Goal: Communication & Community: Answer question/provide support

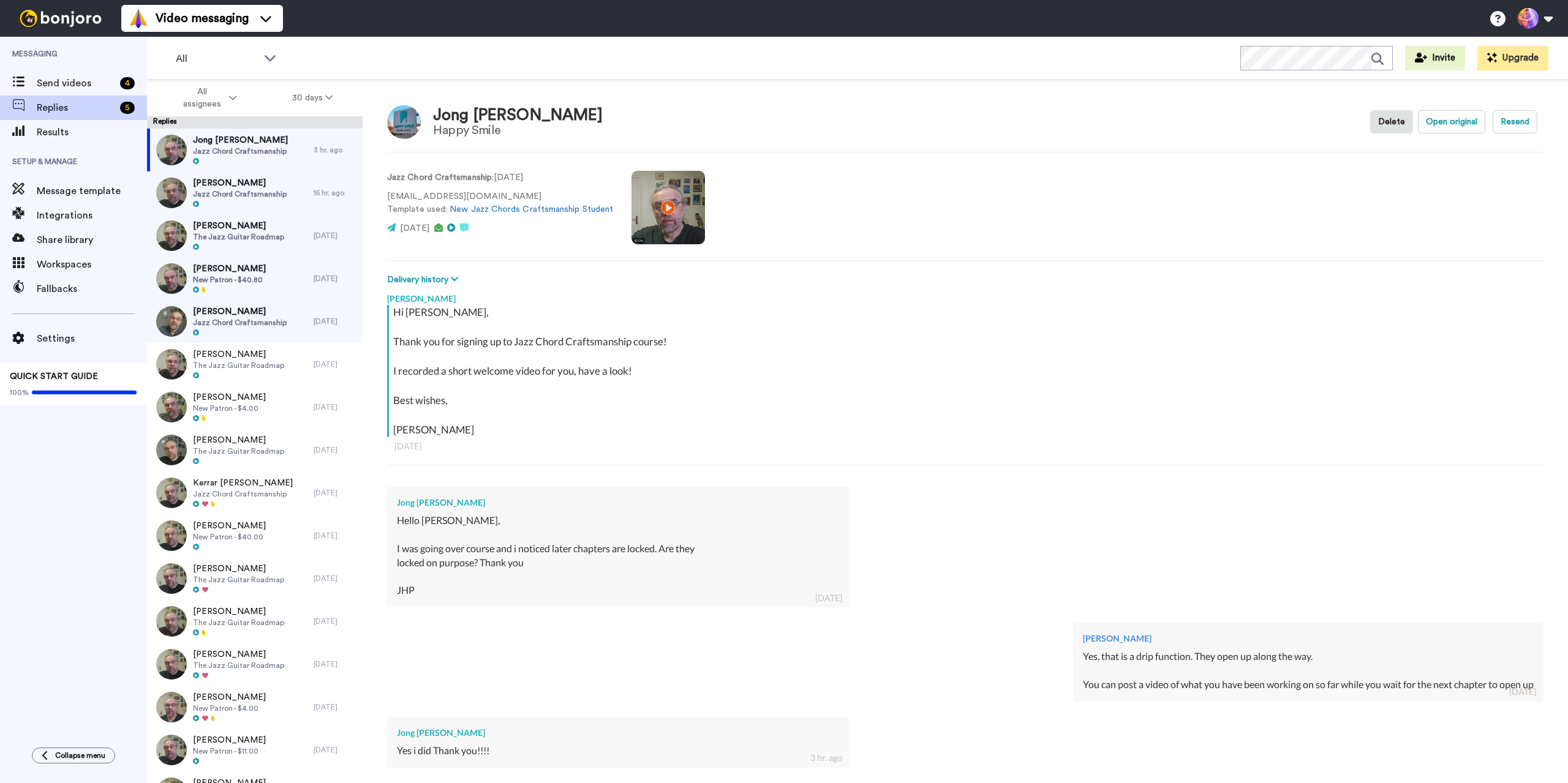
scroll to position [139, 0]
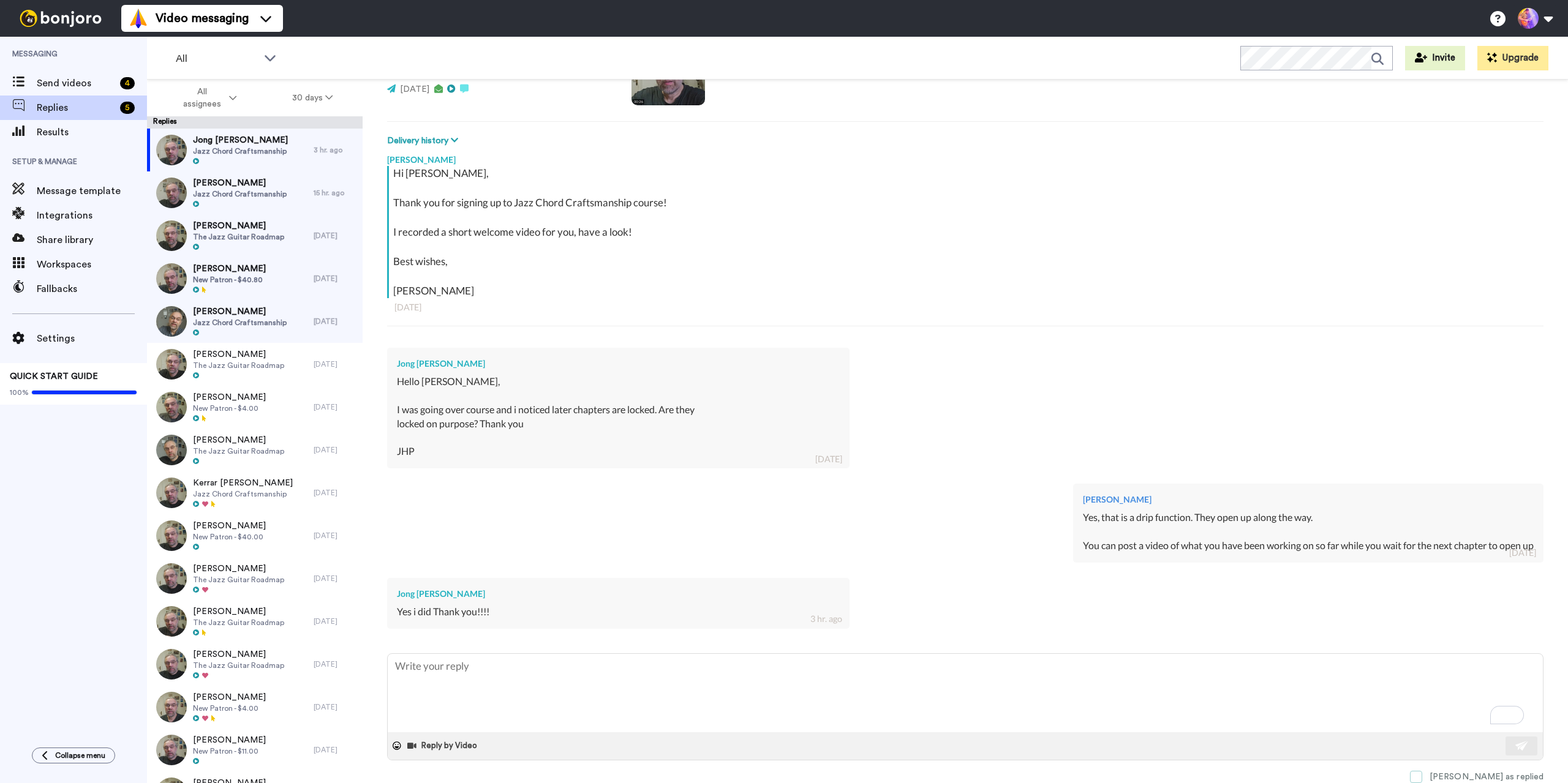
click at [1422, 774] on span at bounding box center [1416, 776] width 12 height 12
type textarea "x"
click at [88, 86] on span "Send videos" at bounding box center [76, 83] width 79 height 14
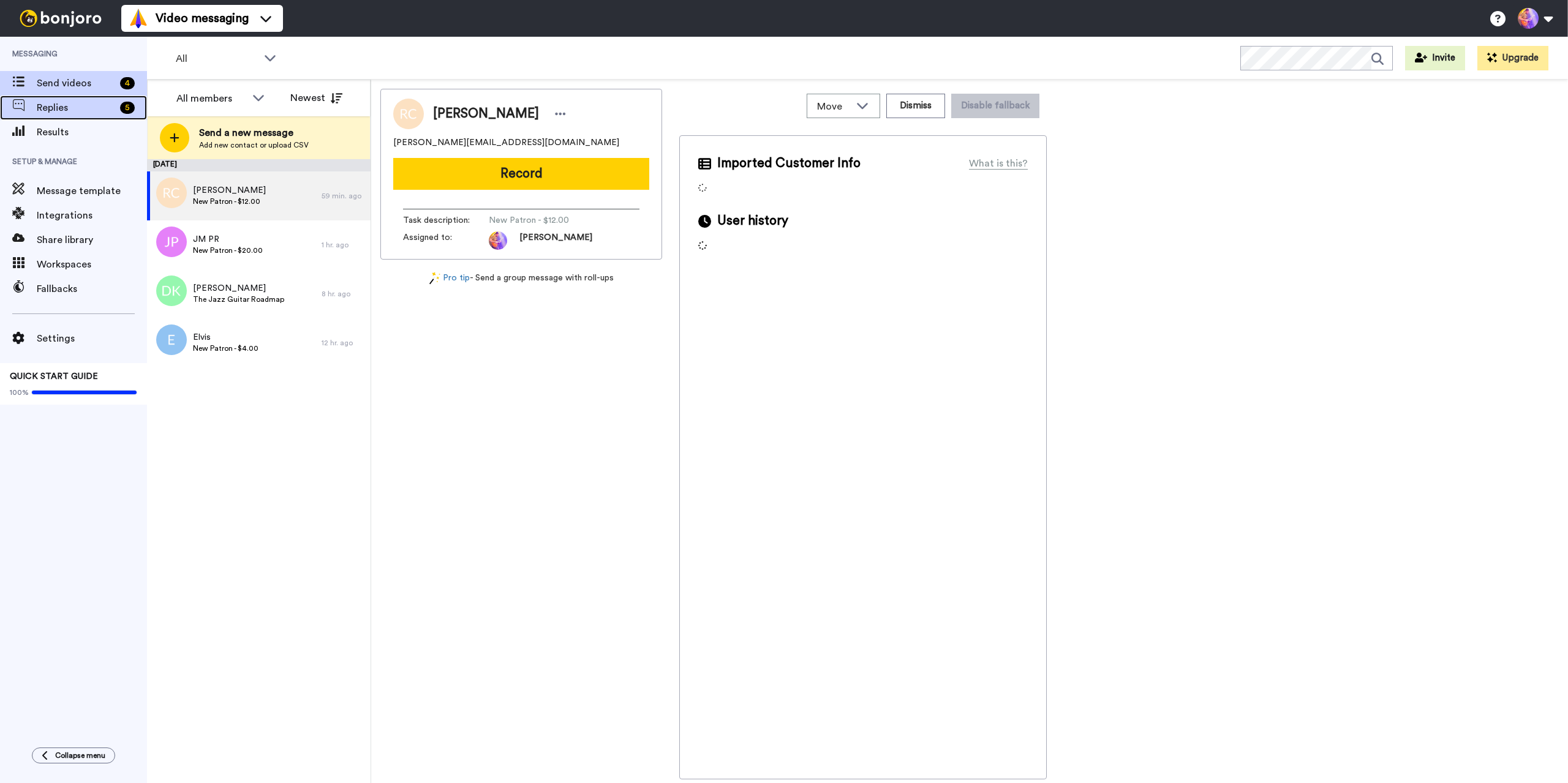
click at [66, 104] on span "Replies" at bounding box center [76, 107] width 79 height 14
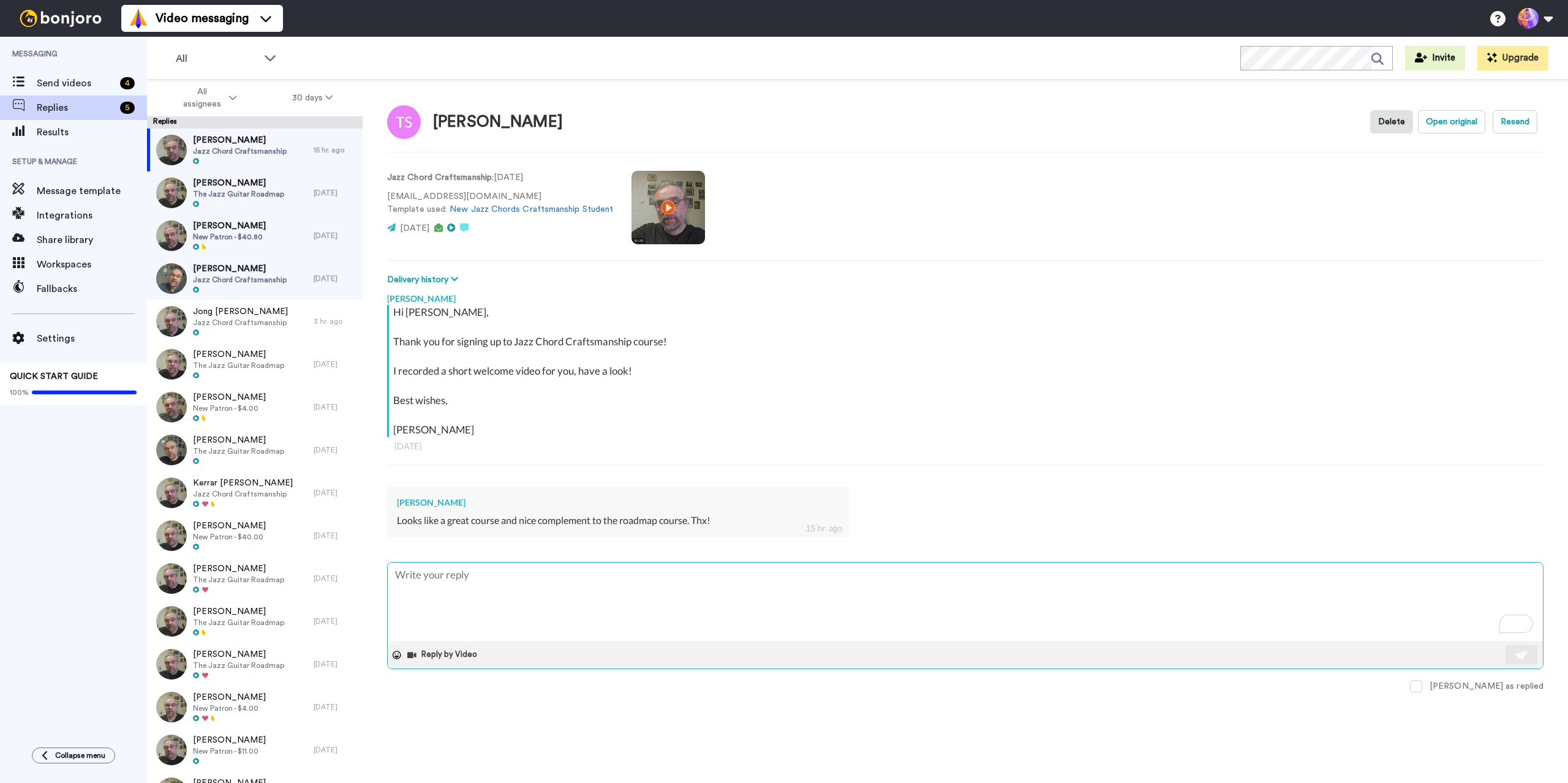
click at [587, 600] on textarea "To enrich screen reader interactions, please activate Accessibility in Grammarl…" at bounding box center [965, 602] width 1155 height 79
click at [612, 584] on textarea "To enrich screen reader interactions, please activate Accessibility in Grammarl…" at bounding box center [965, 602] width 1155 height 79
type textarea "x"
type textarea "T"
type textarea "x"
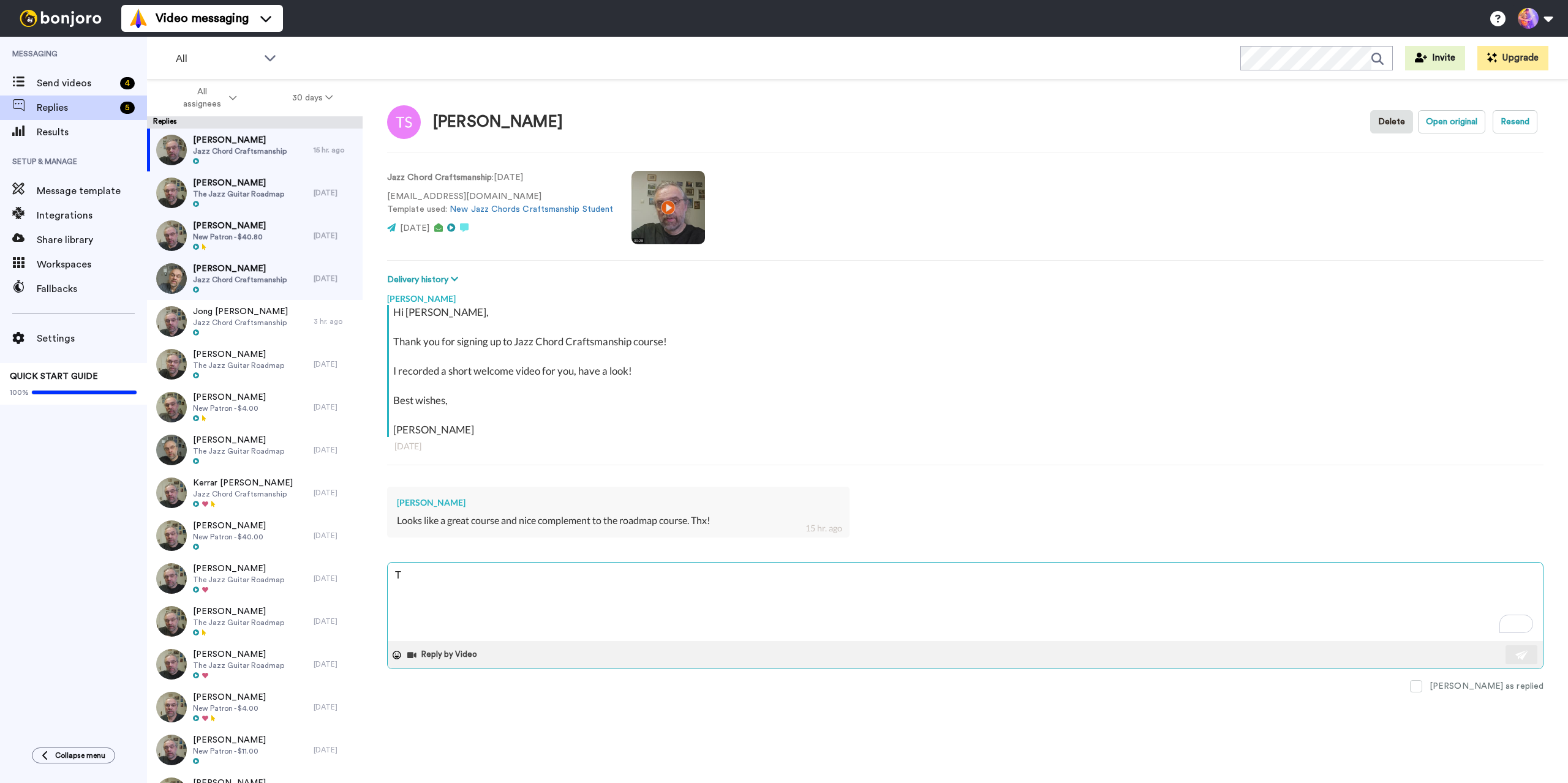
type textarea "Th"
type textarea "x"
type textarea "Tha"
type textarea "x"
type textarea "Than"
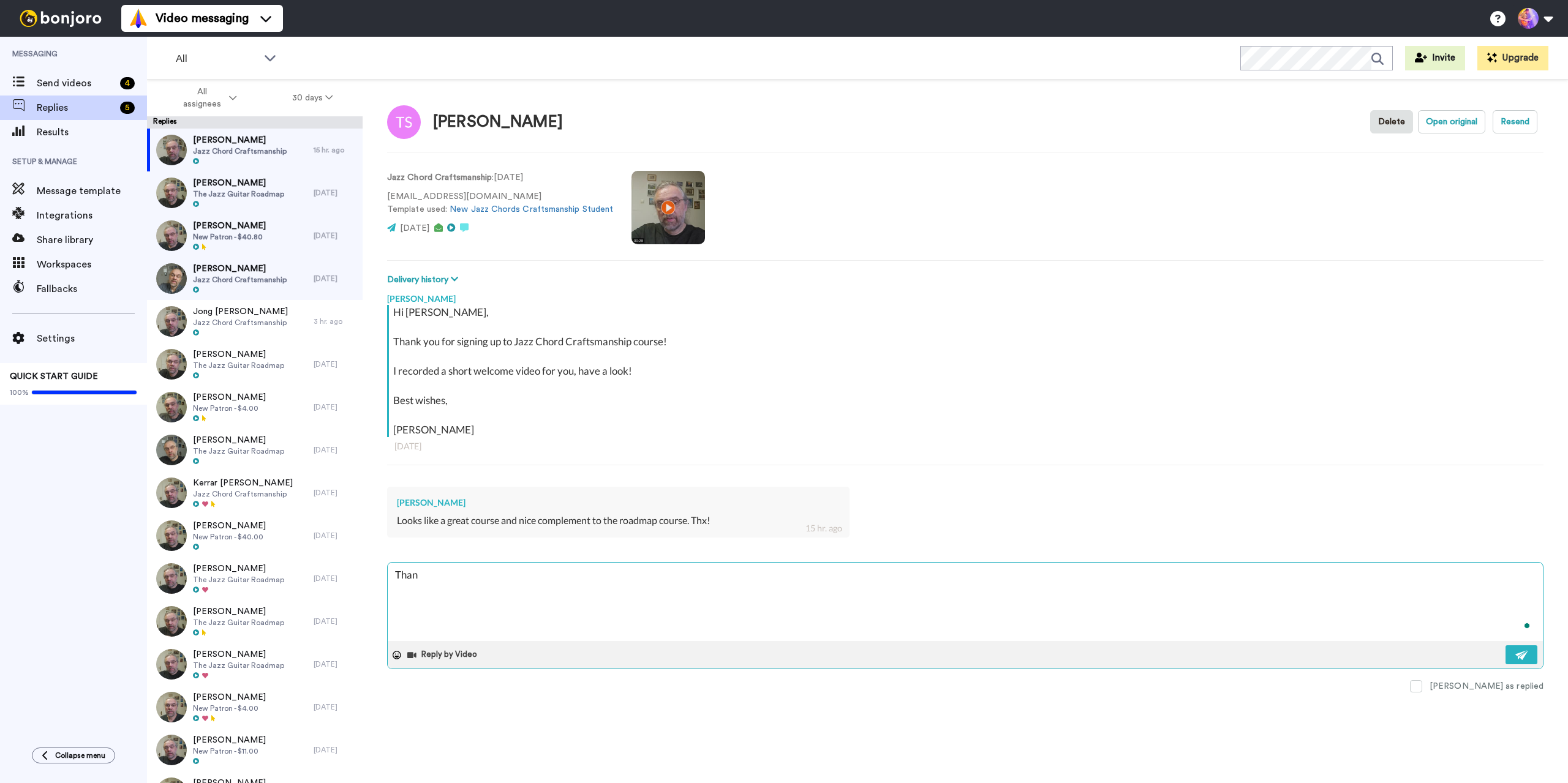
type textarea "x"
type textarea "Thank"
type textarea "x"
type textarea "Thank"
type textarea "x"
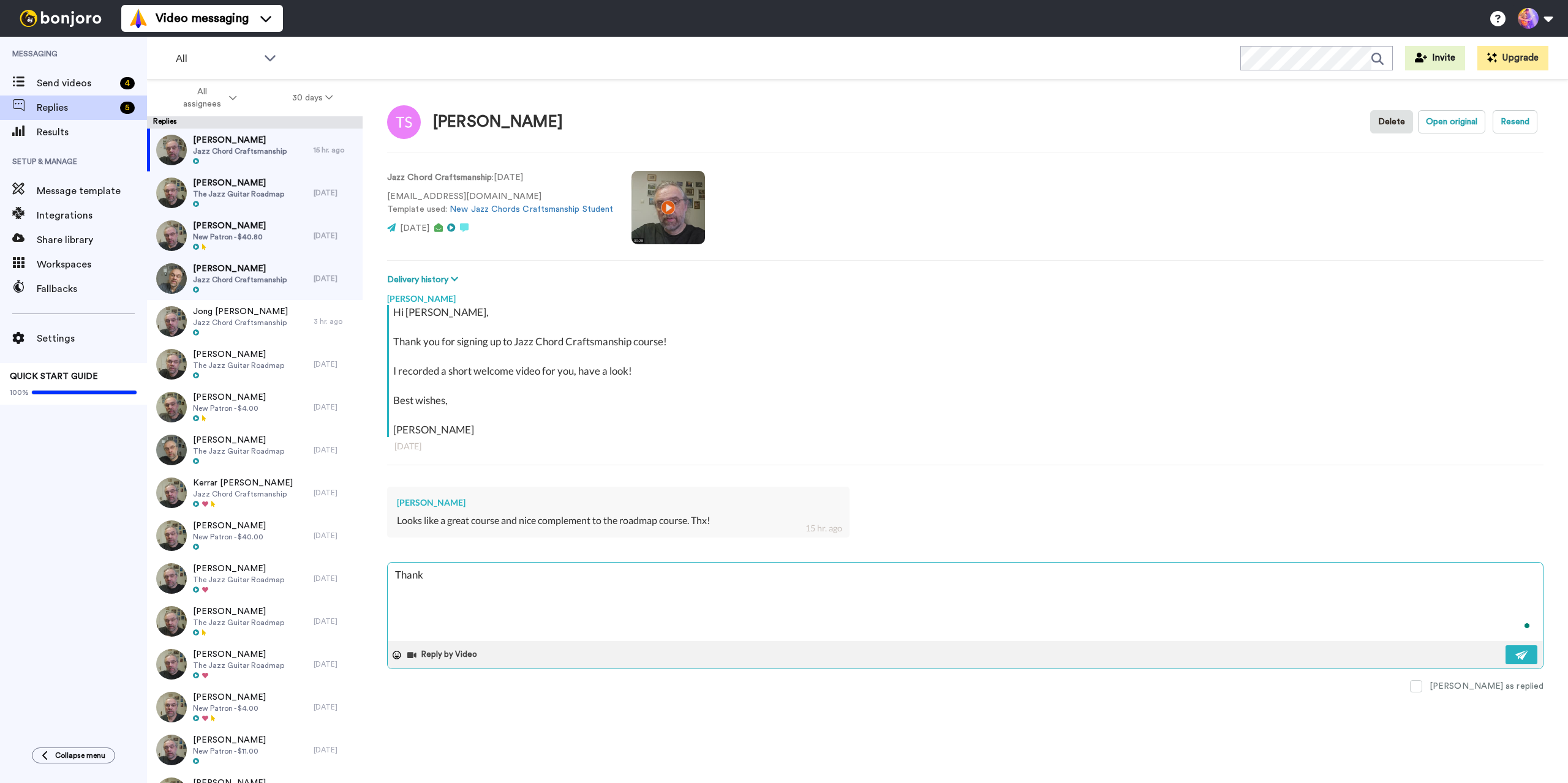
type textarea "Thank y"
type textarea "x"
type textarea "Thank yo"
type textarea "x"
type textarea "Thank you"
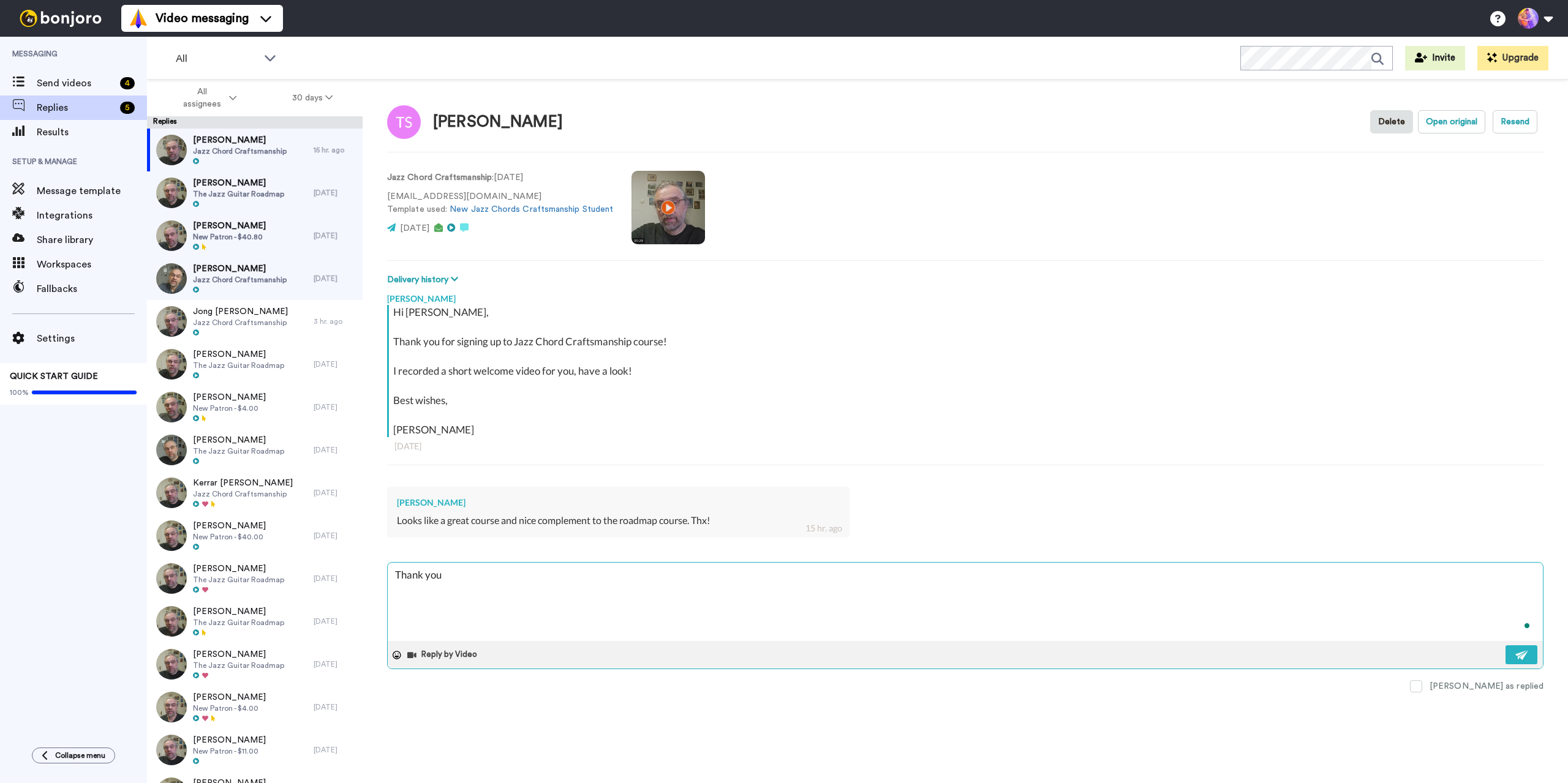
type textarea "x"
type textarea "Thank you"
type textarea "x"
type textarea "Thank you T"
type textarea "x"
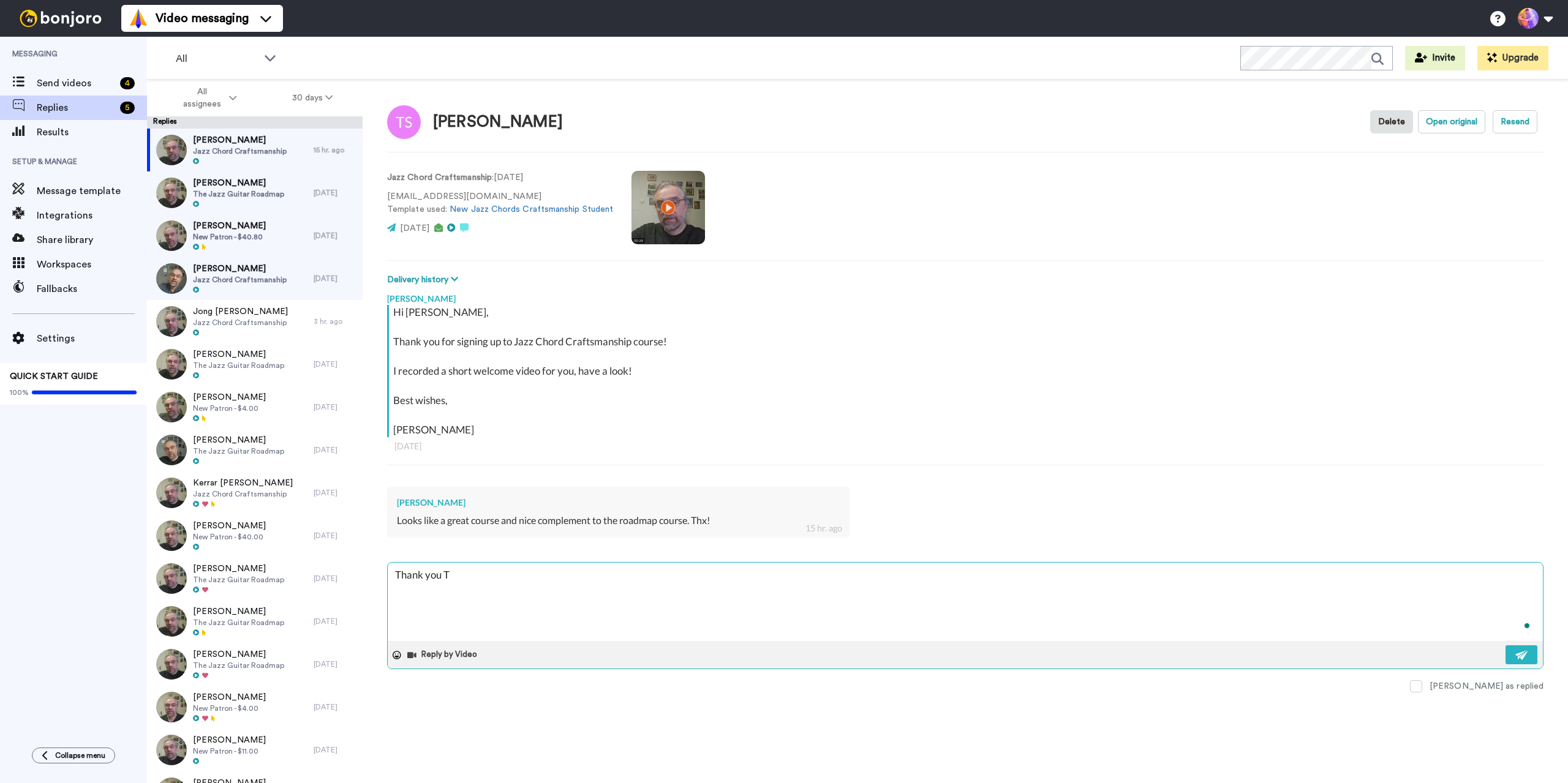
type textarea "Thank you Te"
type textarea "x"
type textarea "Thank you Ter"
type textarea "x"
type textarea "Thank you Terr"
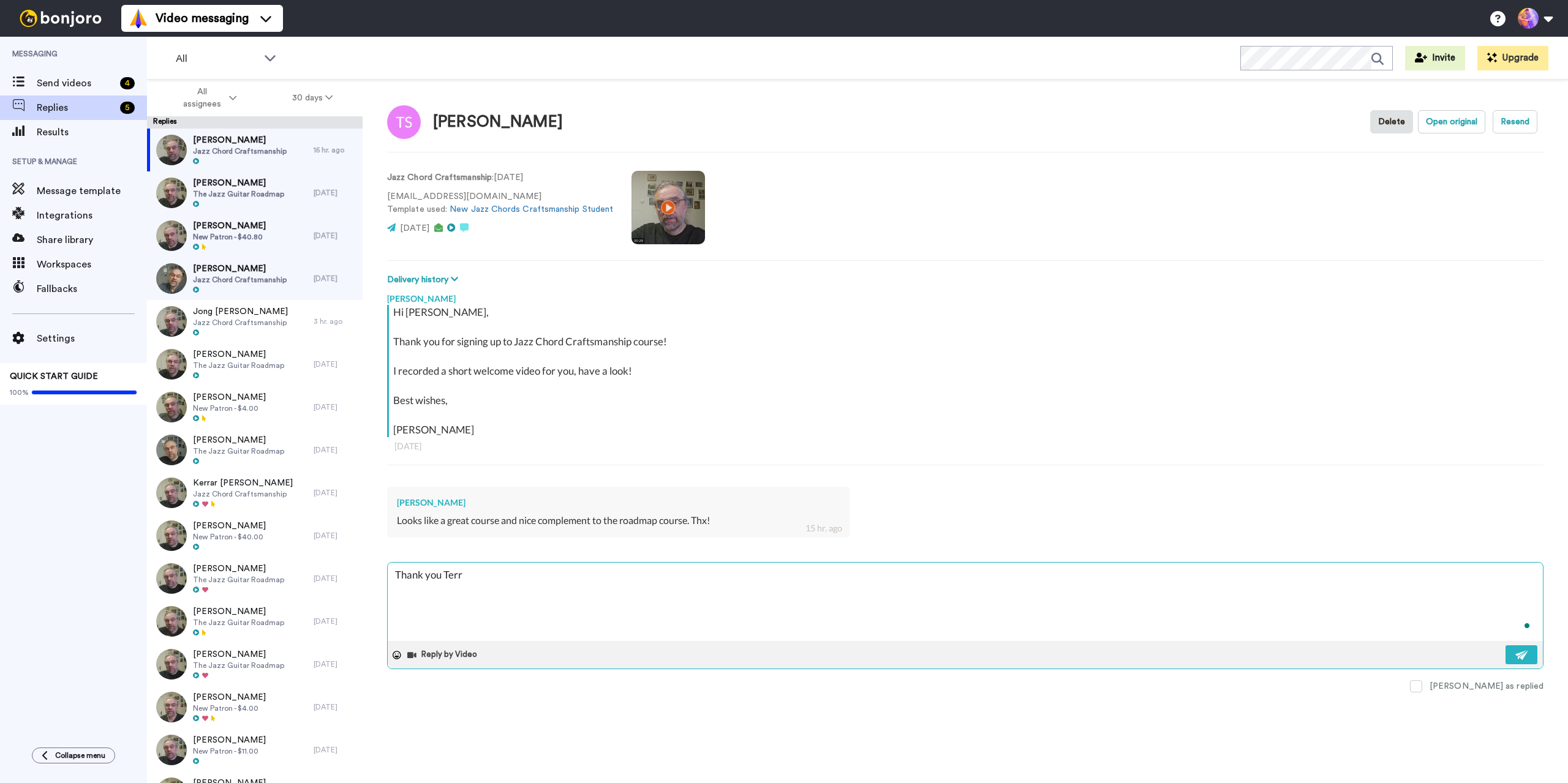
type textarea "x"
type textarea "Thank you Terry"
type textarea "x"
type textarea "Thank you Terry!"
type textarea "x"
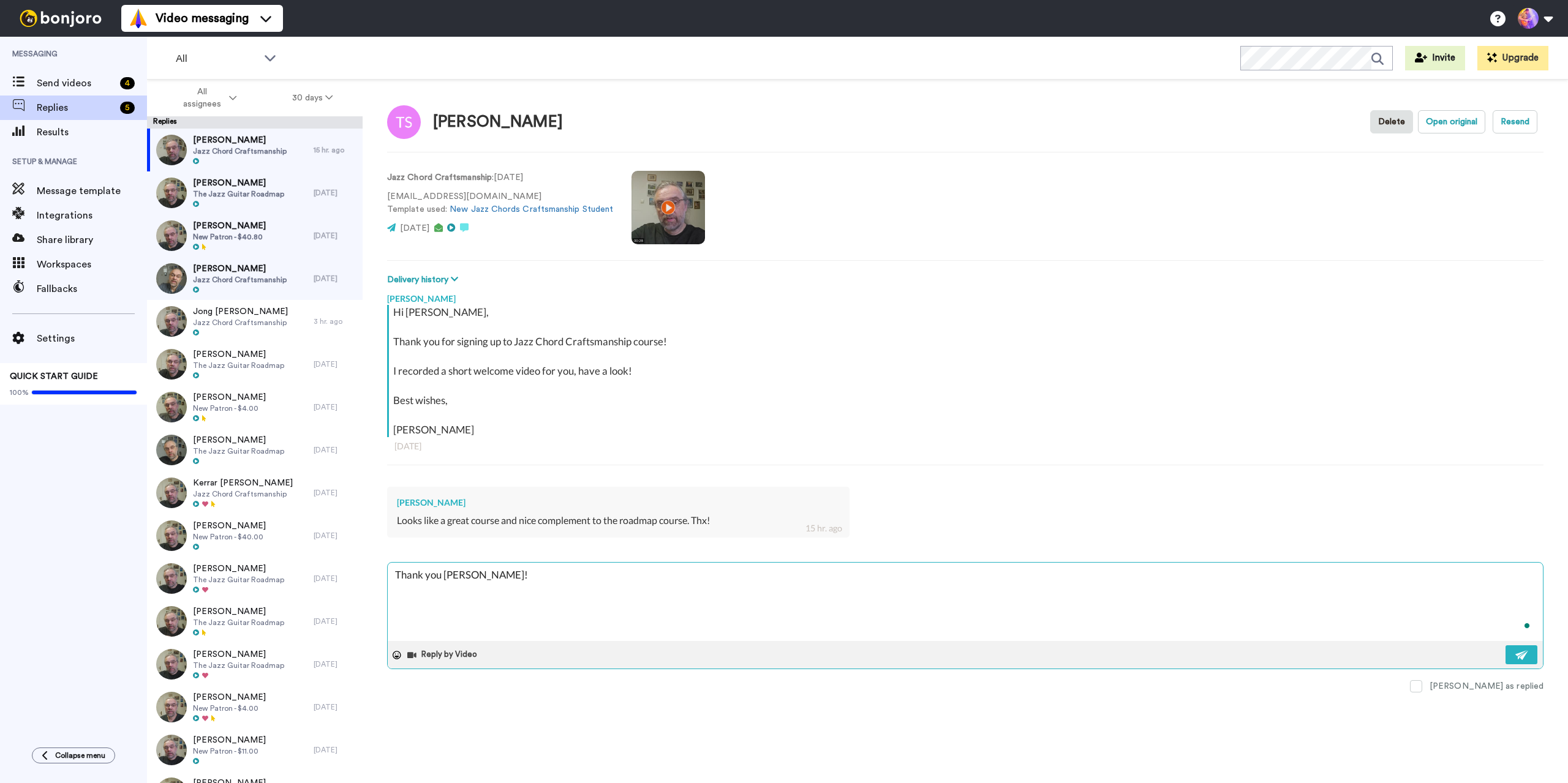
type textarea "Thank you Terry!"
type textarea "x"
type textarea "Thank you Terry! s"
type textarea "x"
type textarea "Thank you Terry! se"
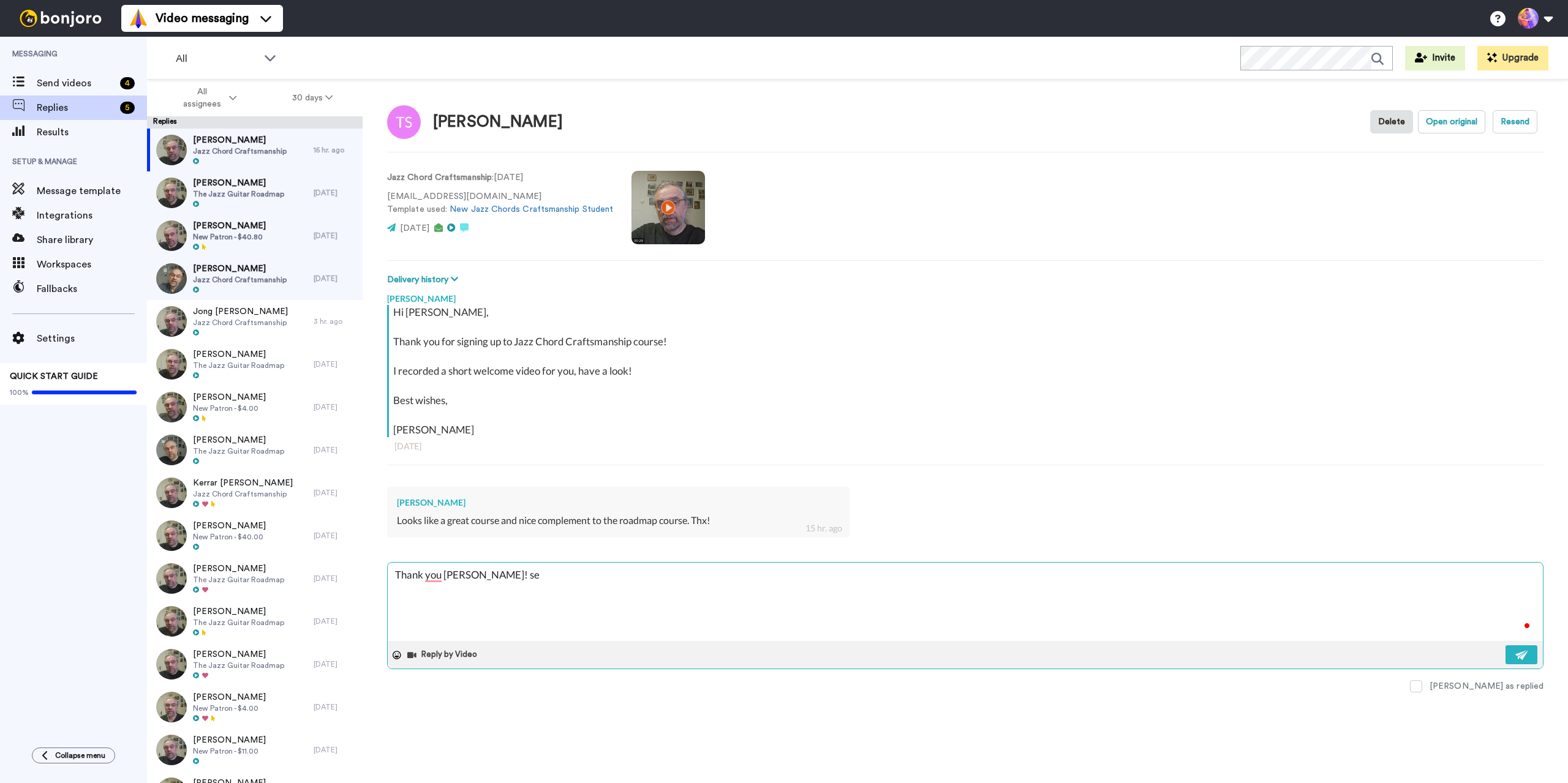
type textarea "x"
type textarea "Thank you Terry! see"
type textarea "x"
type textarea "Thank you Terry! see"
type textarea "x"
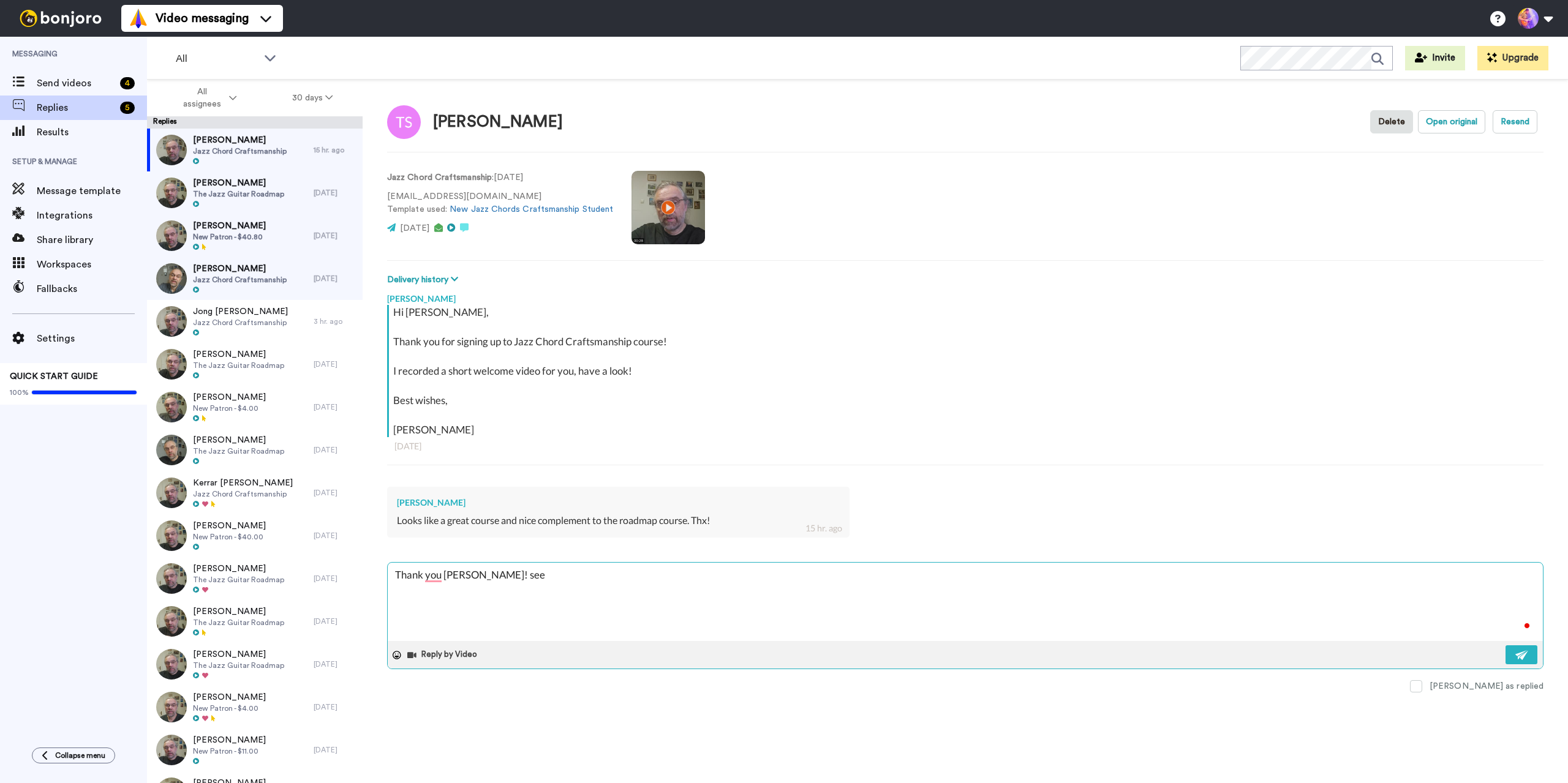
type textarea "Thank you Terry! see y"
type textarea "x"
type textarea "Thank you Terry! see yo"
type textarea "x"
type textarea "Thank you Terry! see you"
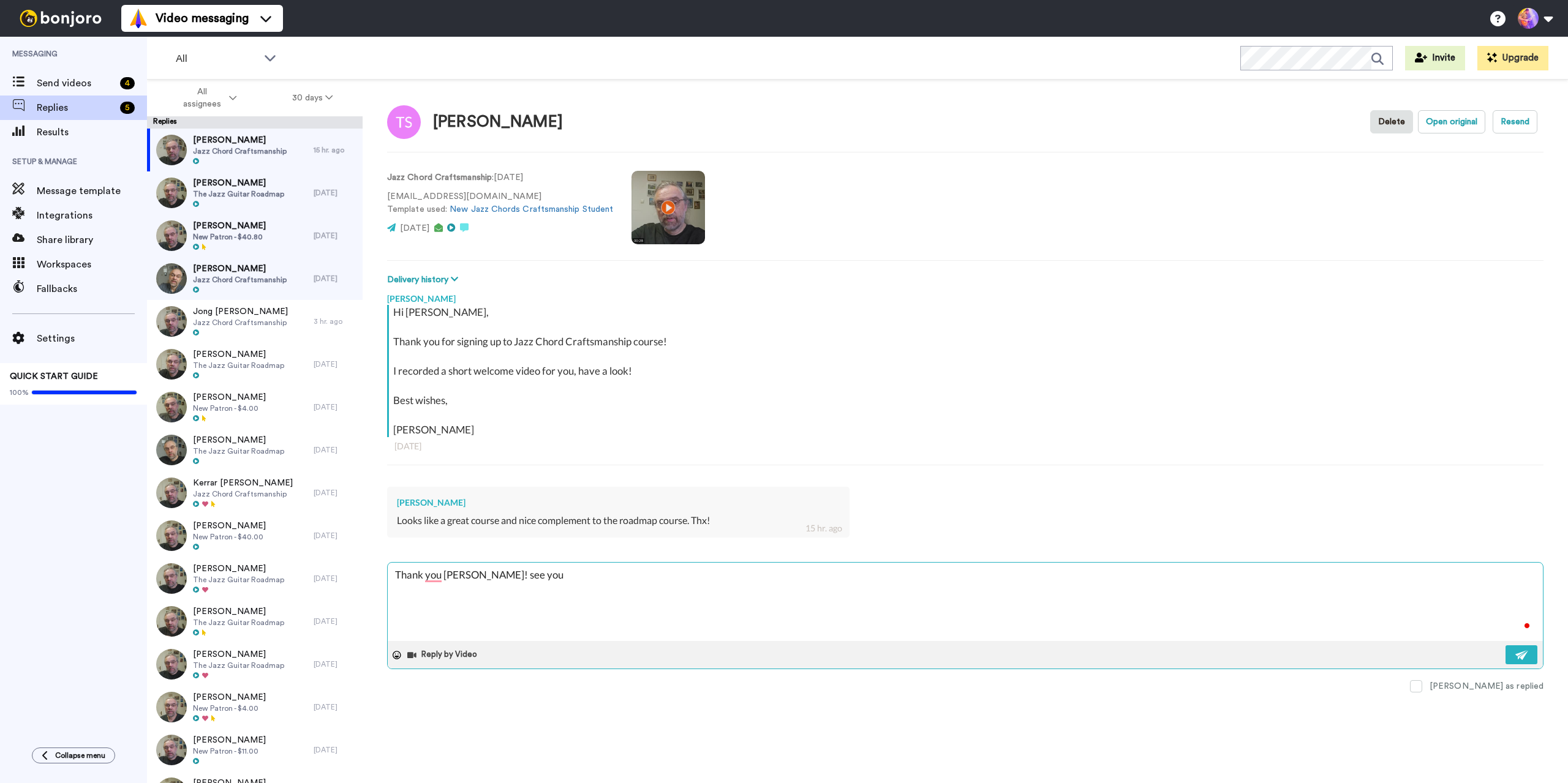
type textarea "x"
type textarea "Thank you Terry! see you"
type textarea "x"
type textarea "Thank you Terry! see you i"
type textarea "x"
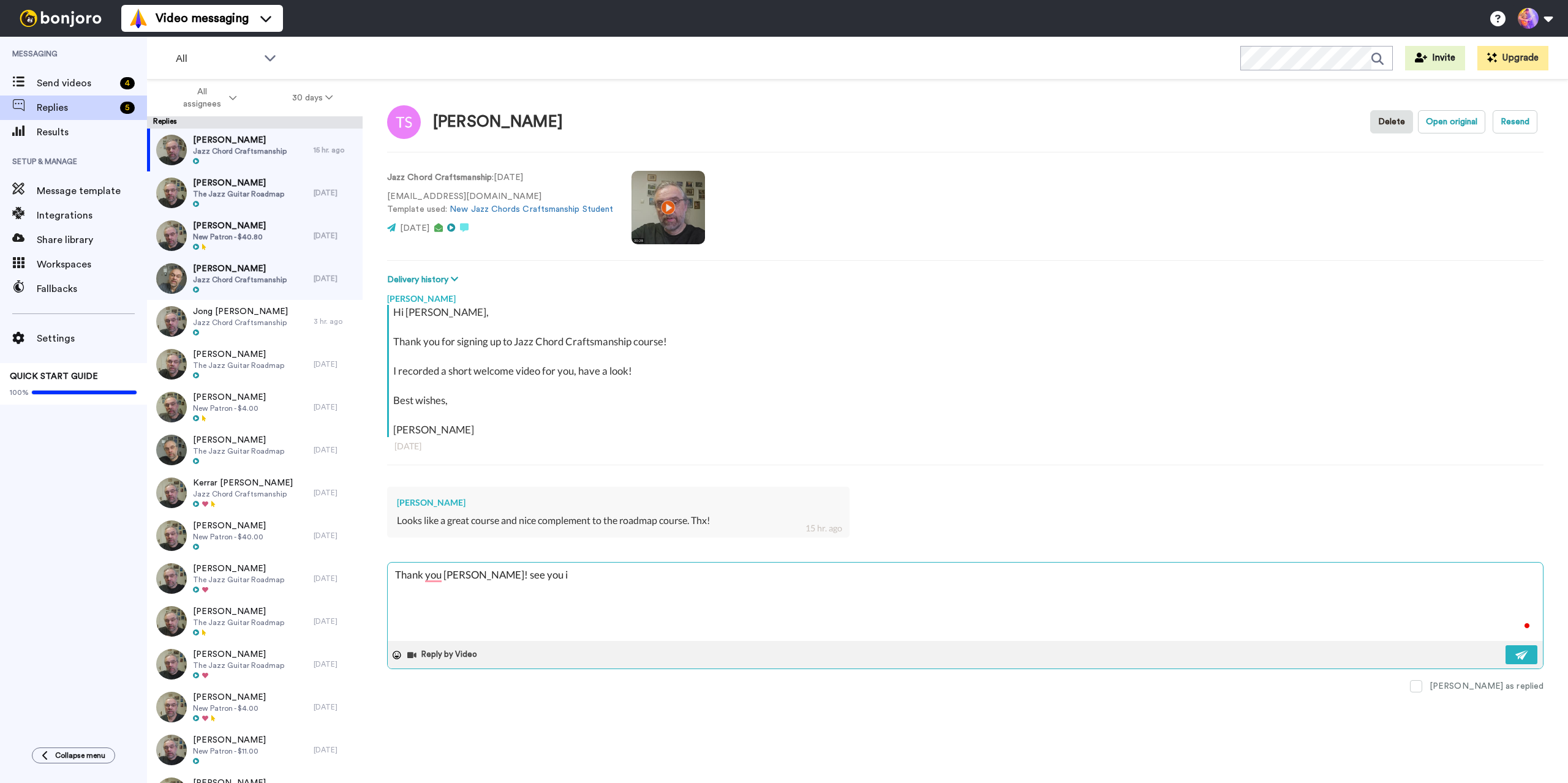
type textarea "Thank you Terry! see you in"
type textarea "x"
type textarea "Thank you Terry! see you in"
type textarea "x"
type textarea "Thank you Terry! see you in th"
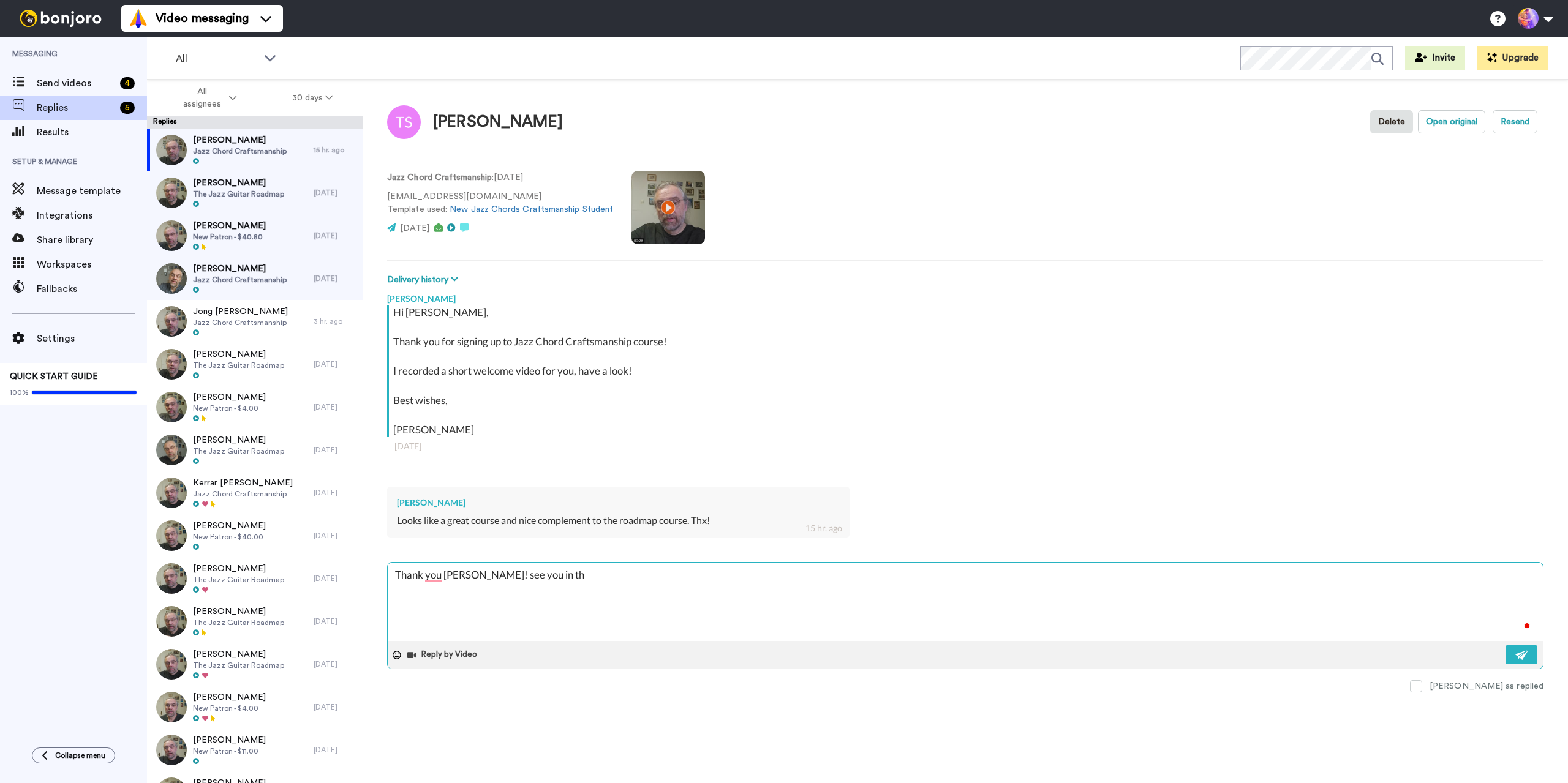
type textarea "x"
type textarea "Thank you Terry! see you in the"
type textarea "x"
type textarea "Thank you Terry! see you in ther"
type textarea "x"
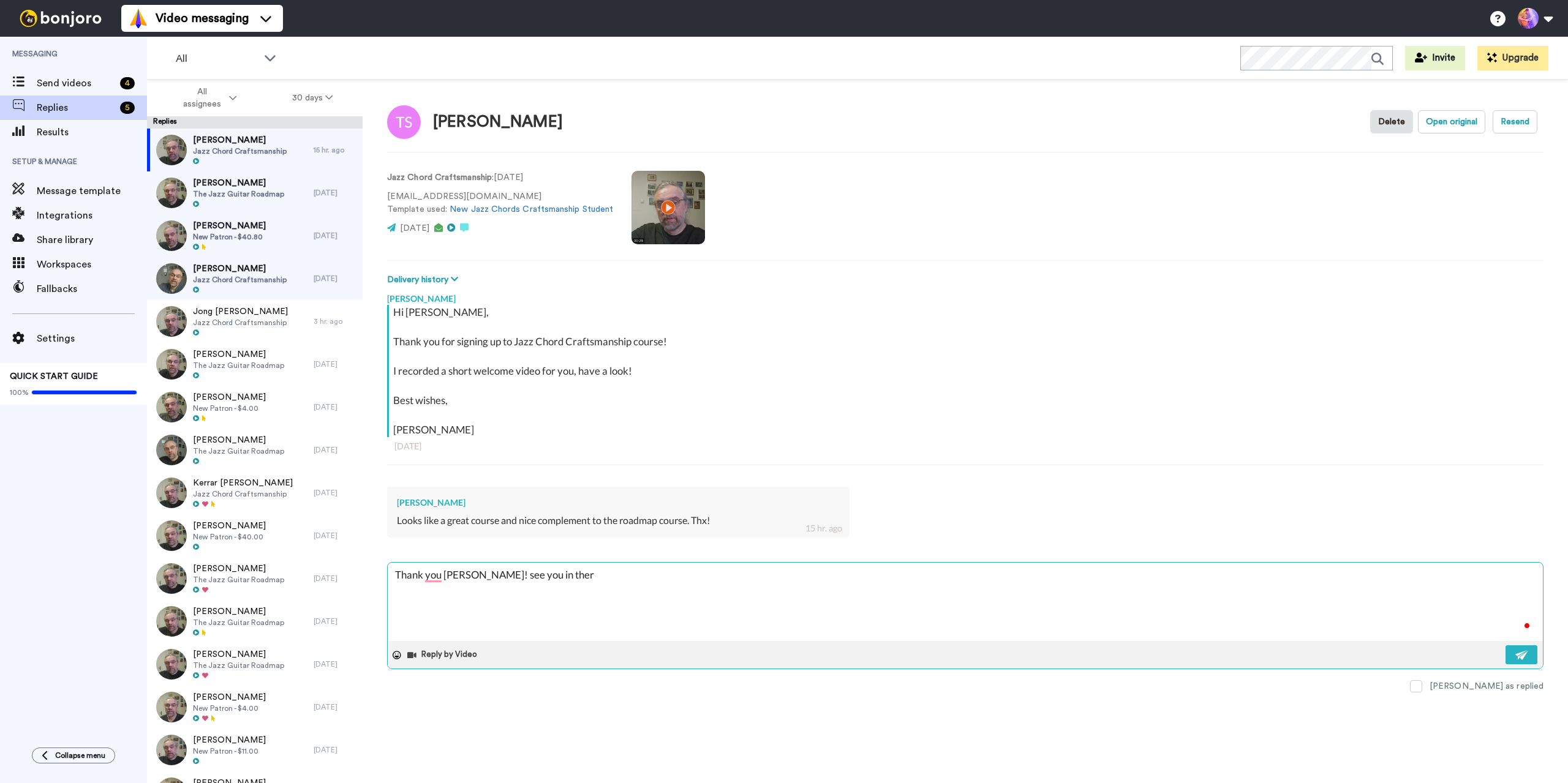
type textarea "Thank you Terry! see you in there"
type textarea "x"
type textarea "Thank you Terry! see you in there"
type textarea "x"
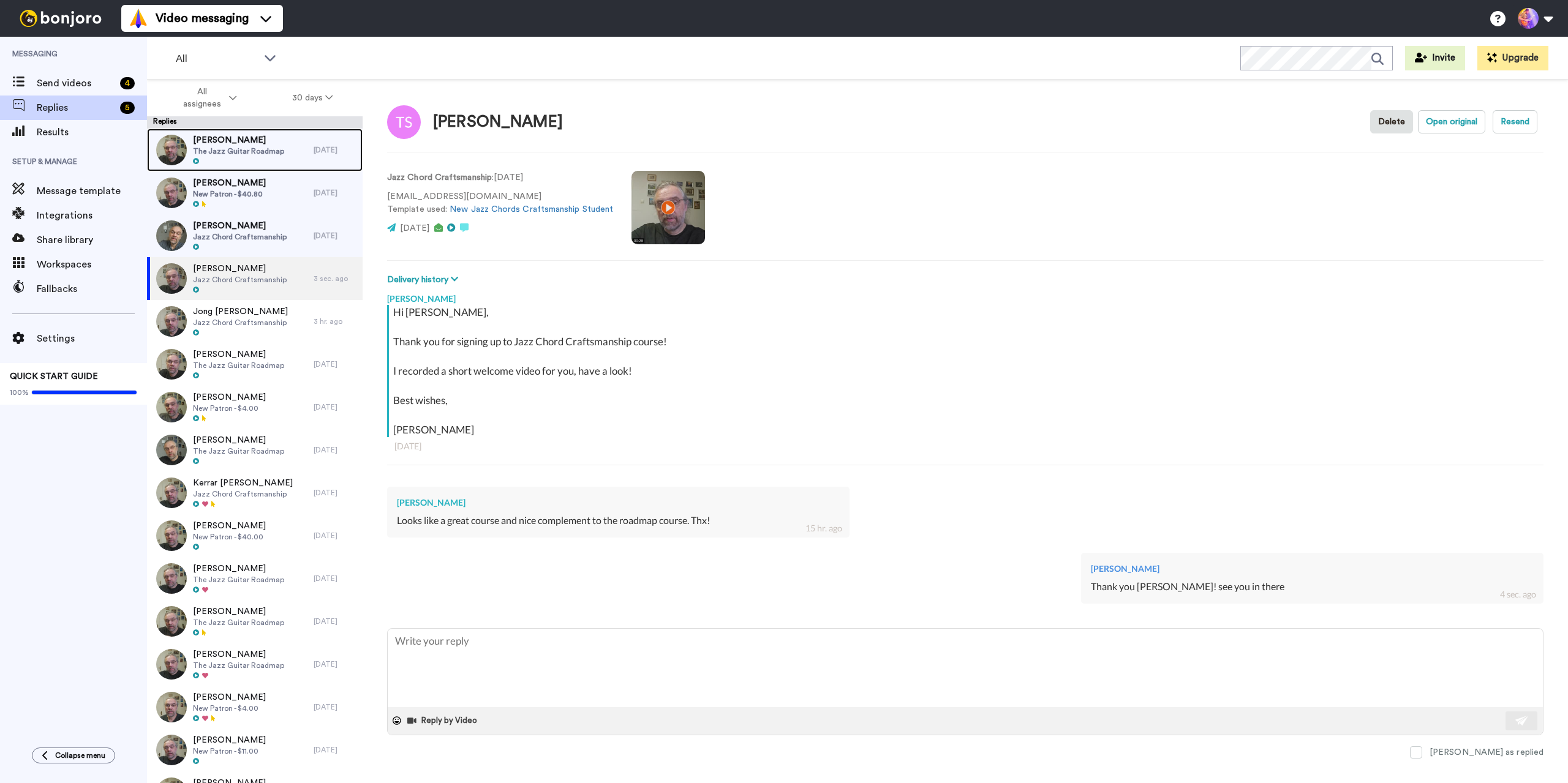
click at [260, 147] on span "The Jazz Guitar Roadmap" at bounding box center [238, 151] width 91 height 10
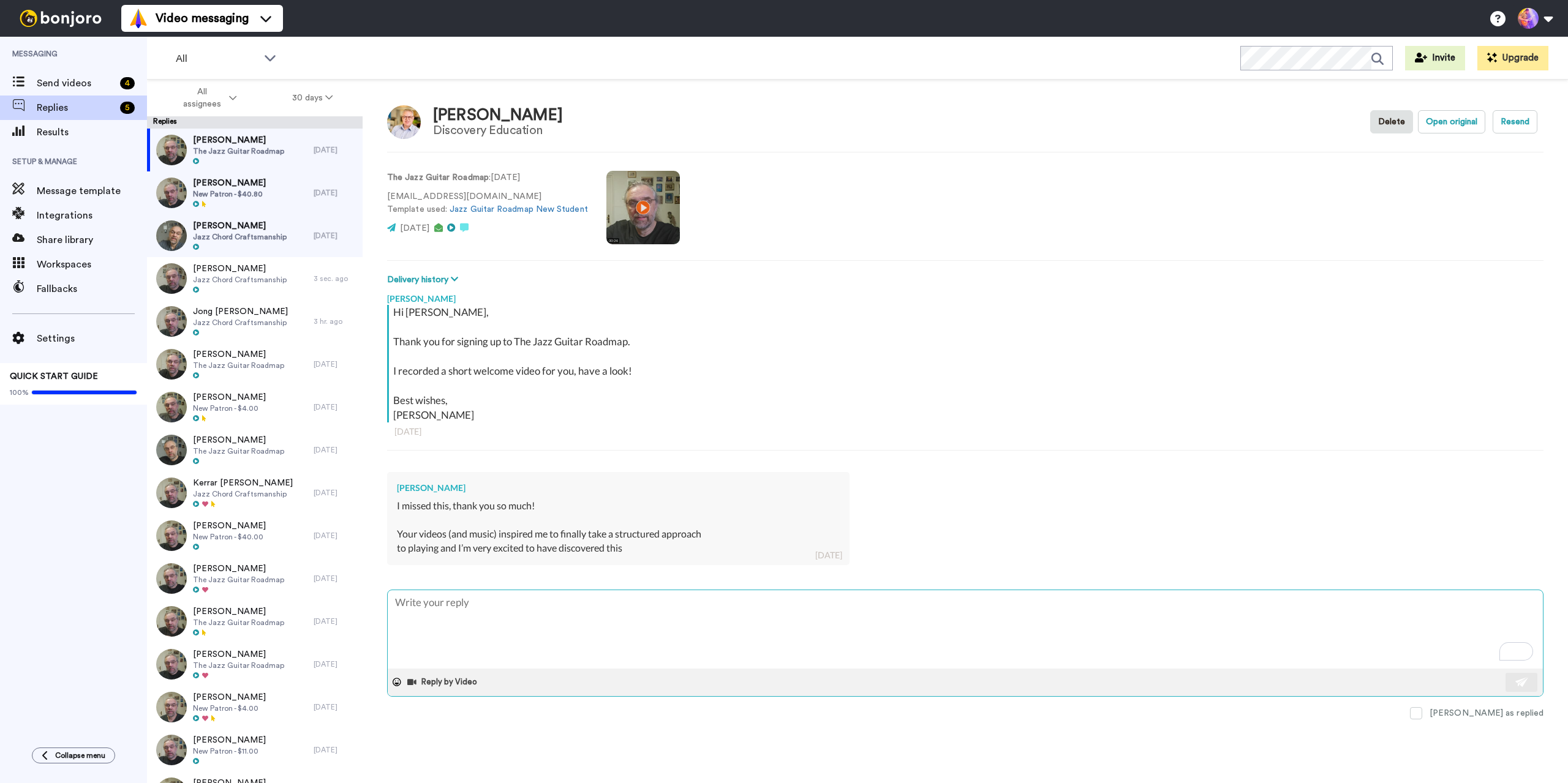
click at [556, 610] on textarea "To enrich screen reader interactions, please activate Accessibility in Grammarl…" at bounding box center [965, 630] width 1155 height 79
click at [593, 605] on textarea "To enrich screen reader interactions, please activate Accessibility in Grammarl…" at bounding box center [965, 630] width 1155 height 79
type textarea "x"
type textarea "G"
type textarea "x"
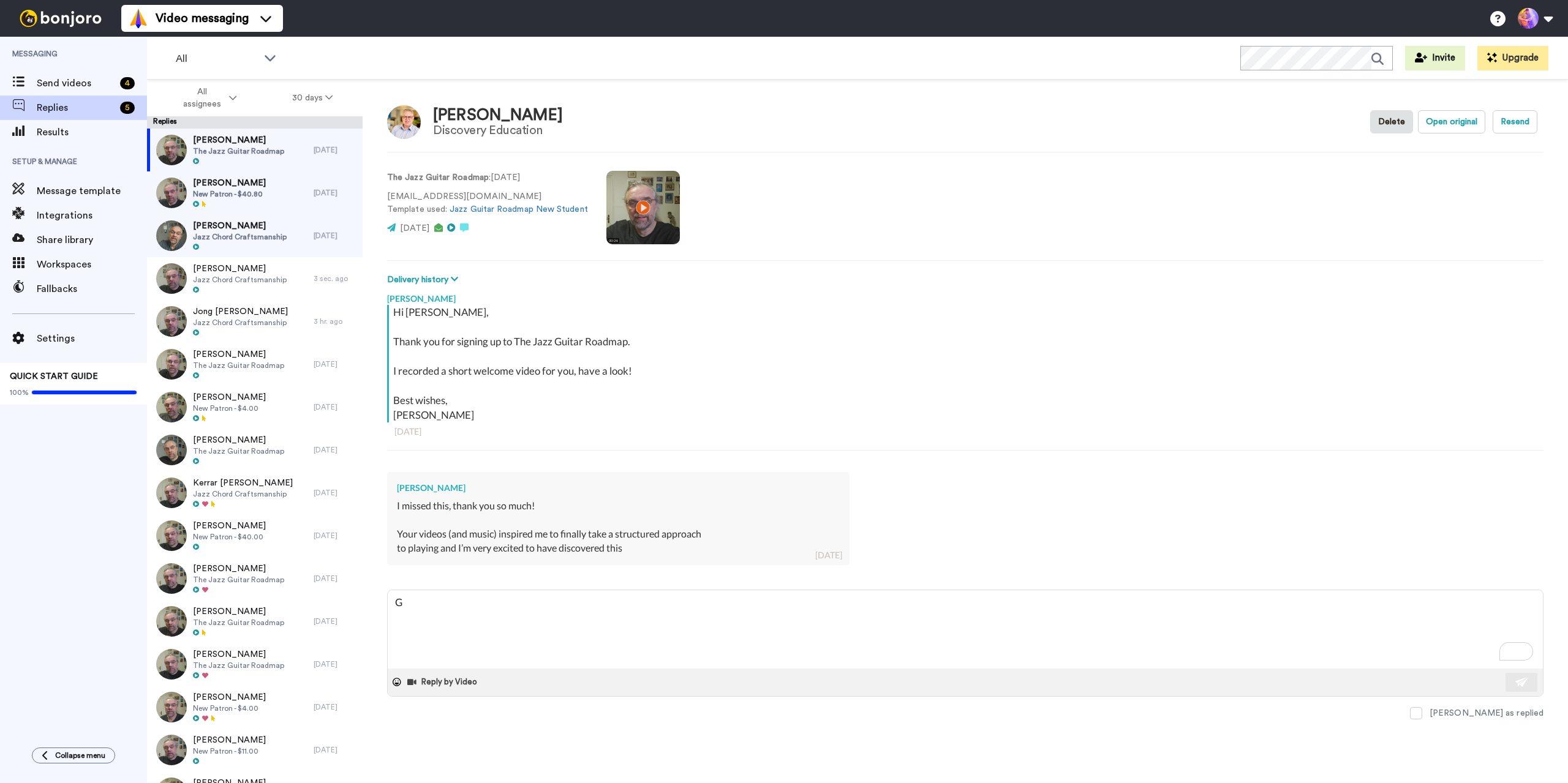
type textarea "Gr"
type textarea "x"
type textarea "Gre"
type textarea "x"
type textarea "Grea"
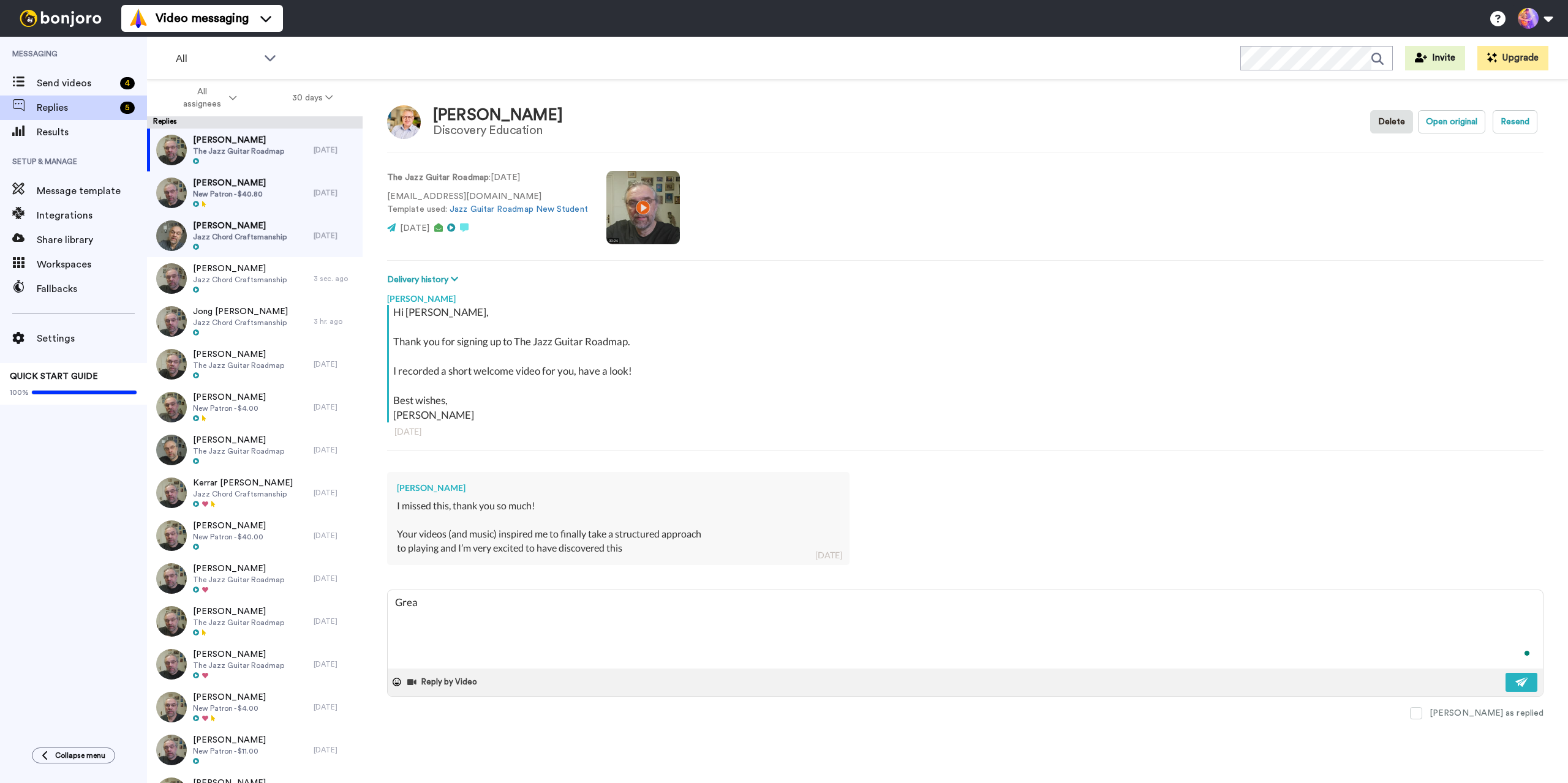
type textarea "x"
type textarea "Great"
type textarea "x"
type textarea "Great!"
type textarea "x"
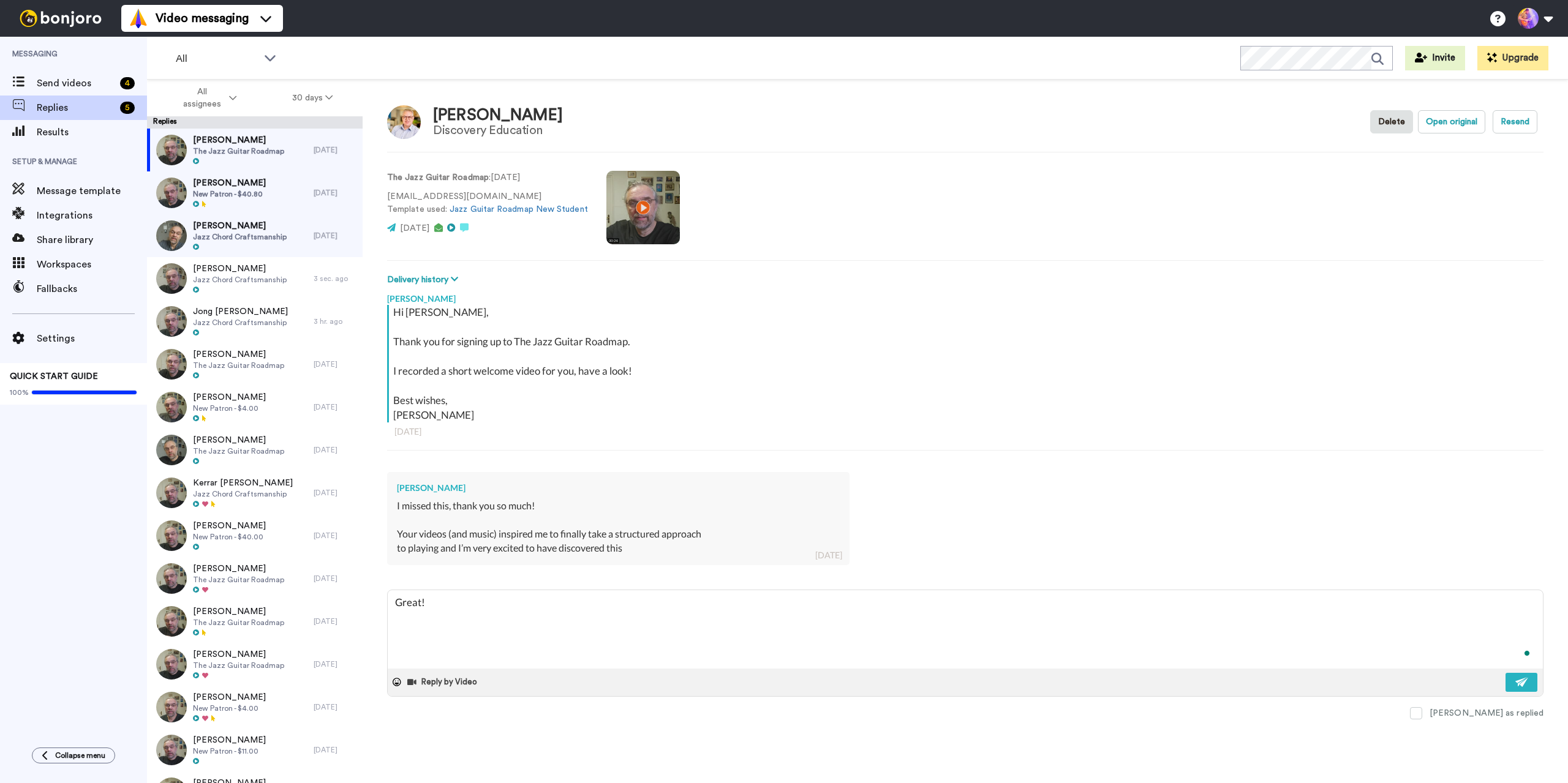
type textarea "Great!"
type textarea "x"
type textarea "Great! S"
type textarea "x"
type textarea "Great! Se"
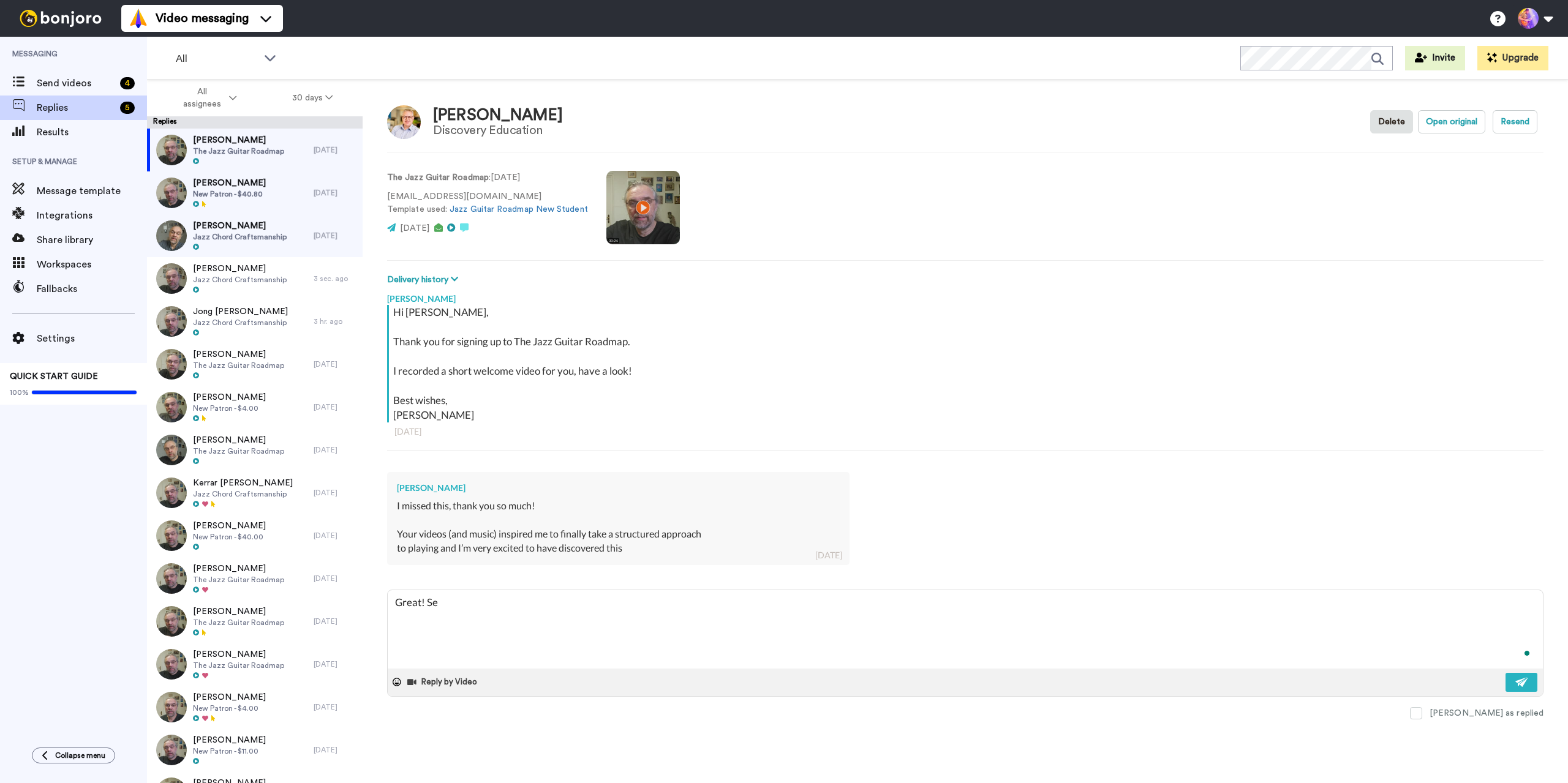
type textarea "x"
type textarea "Great! See"
type textarea "x"
type textarea "Great! See"
type textarea "x"
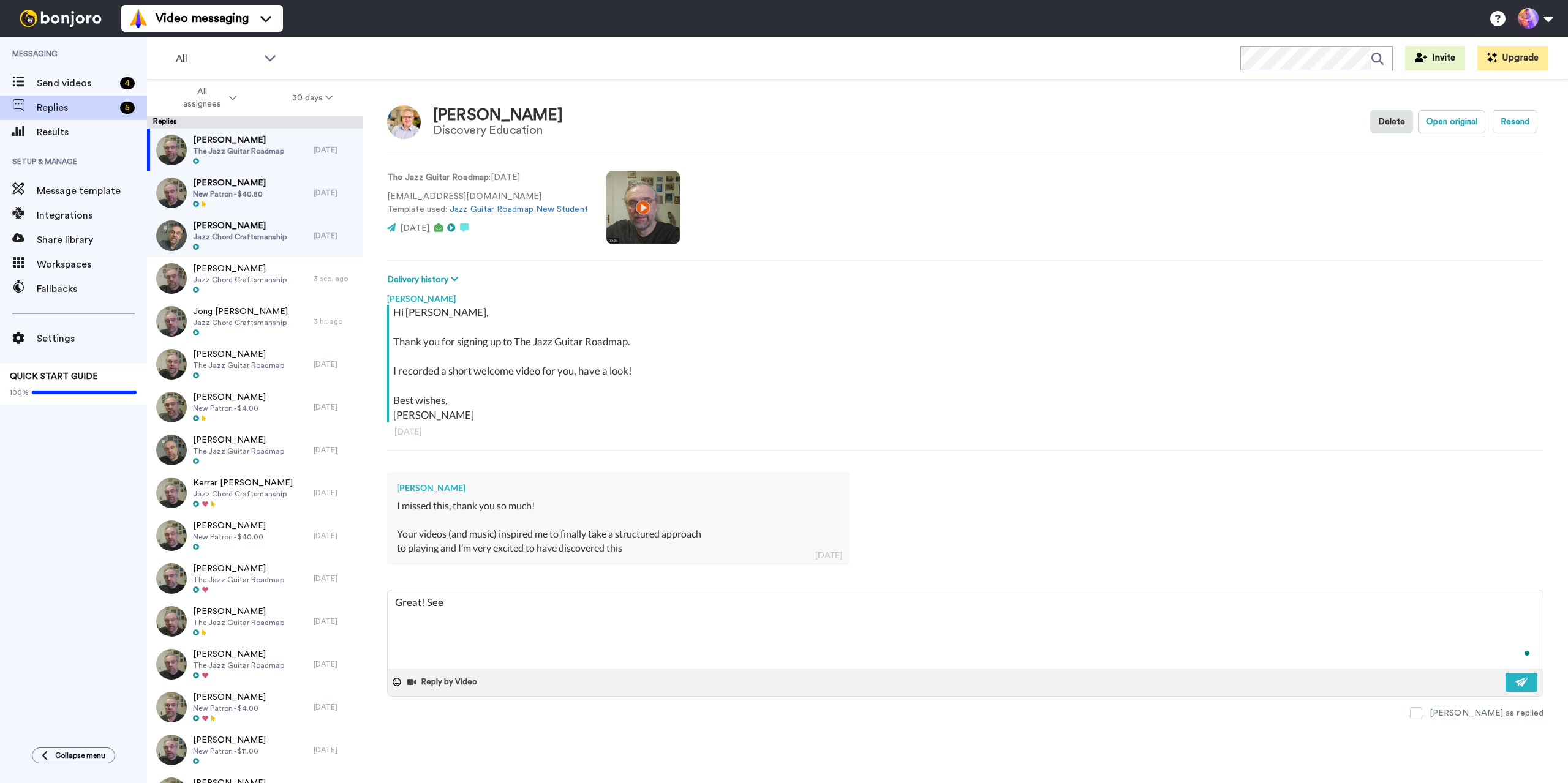
type textarea "Great! See y"
type textarea "x"
type textarea "Great! See yo"
type textarea "x"
type textarea "Great! See you"
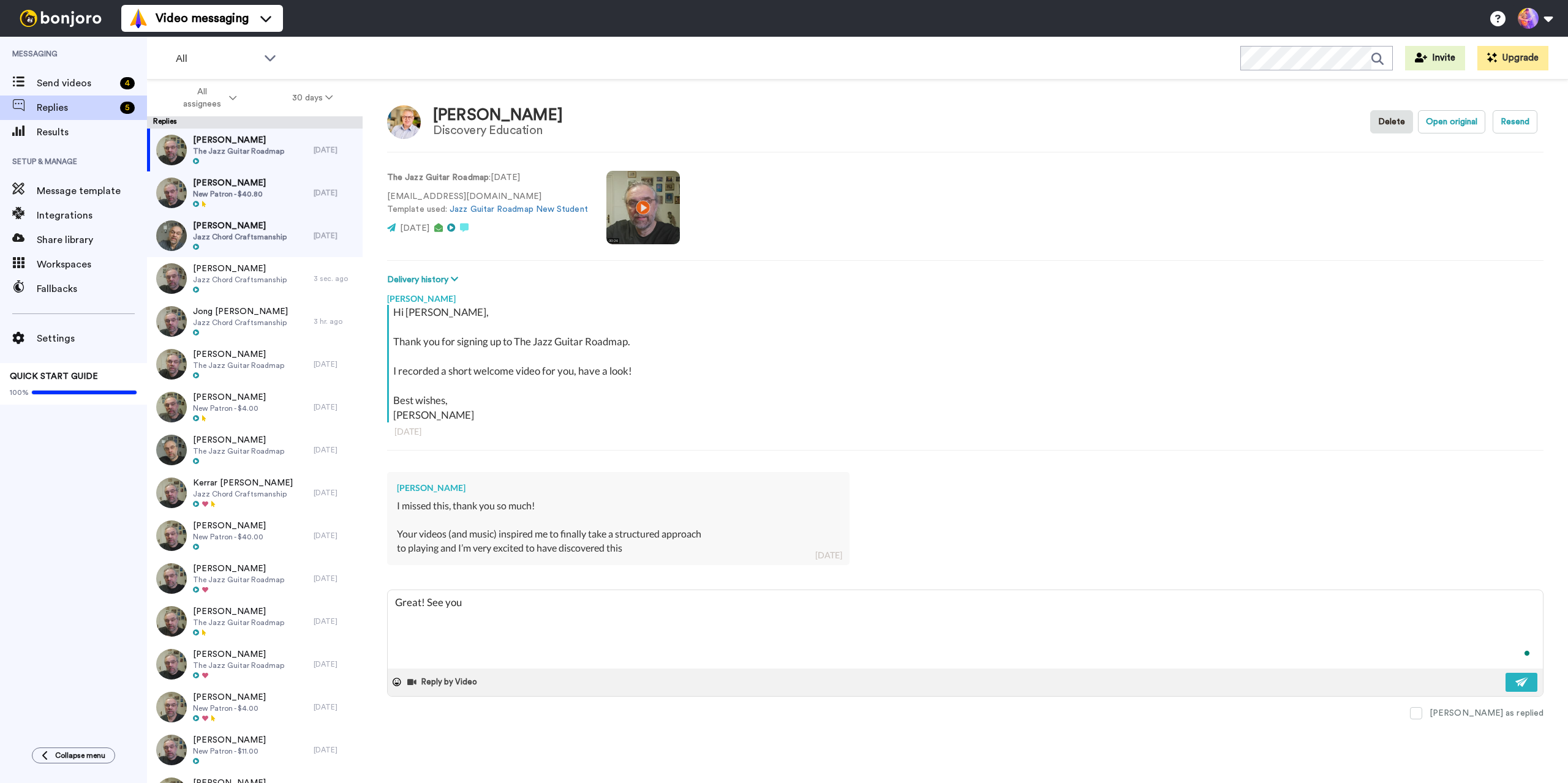
type textarea "x"
type textarea "Great! See you"
type textarea "x"
type textarea "Great! See you n"
type textarea "x"
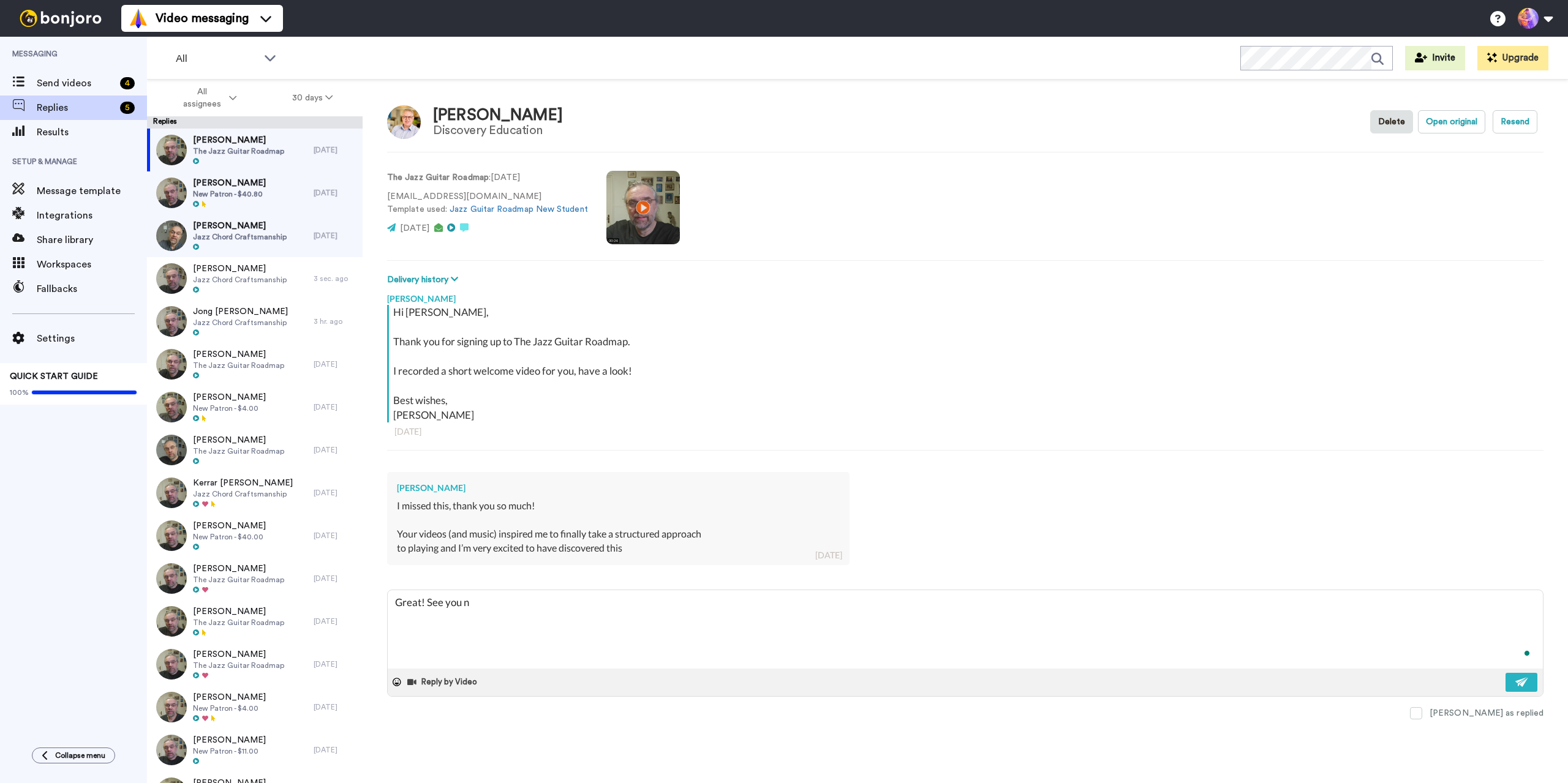
type textarea "Great! See you"
type textarea "x"
type textarea "Great! See you i"
type textarea "x"
type textarea "Great! See you in"
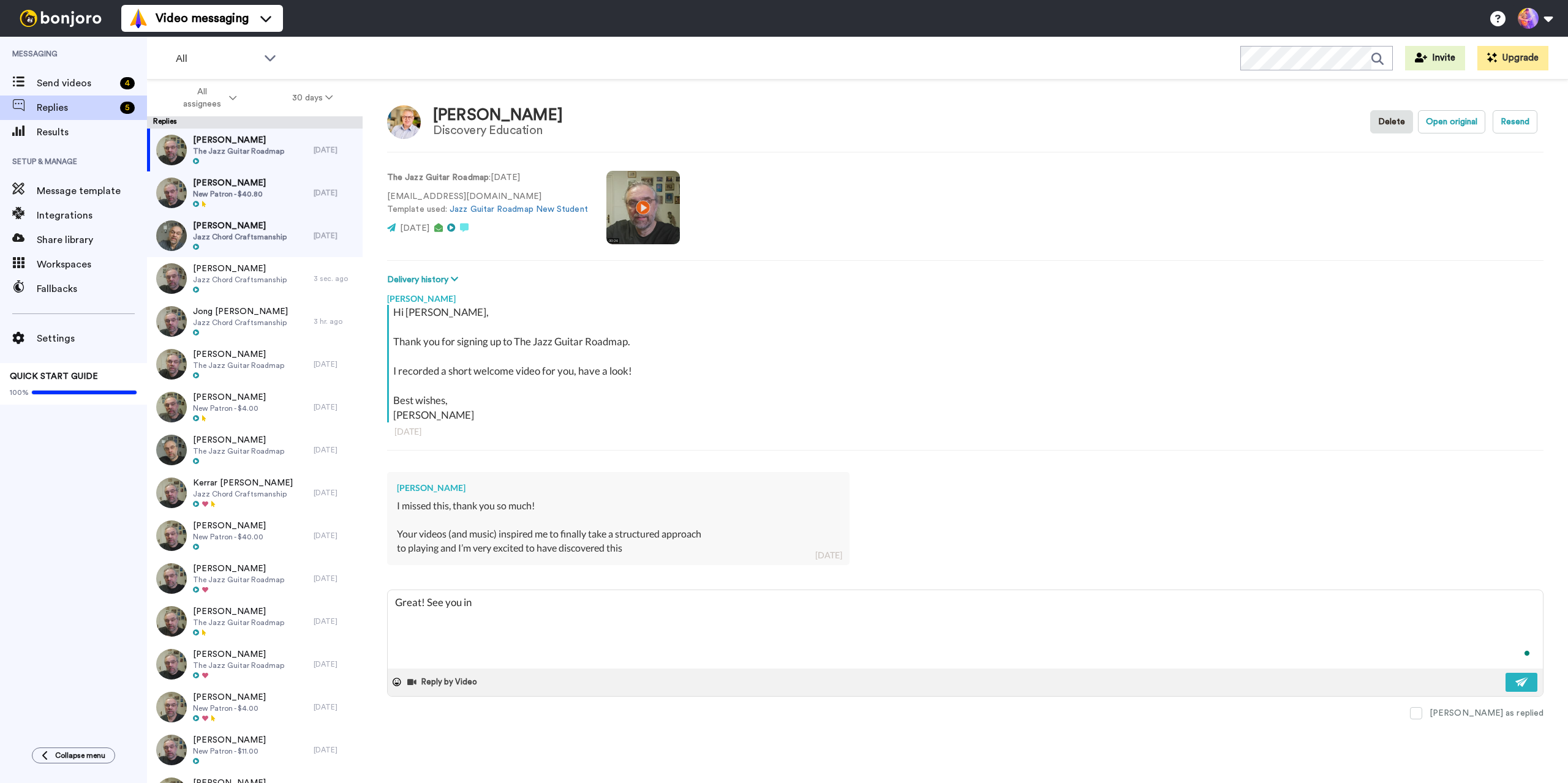
type textarea "x"
type textarea "Great! See you in"
type textarea "x"
type textarea "Great! See you in t"
type textarea "x"
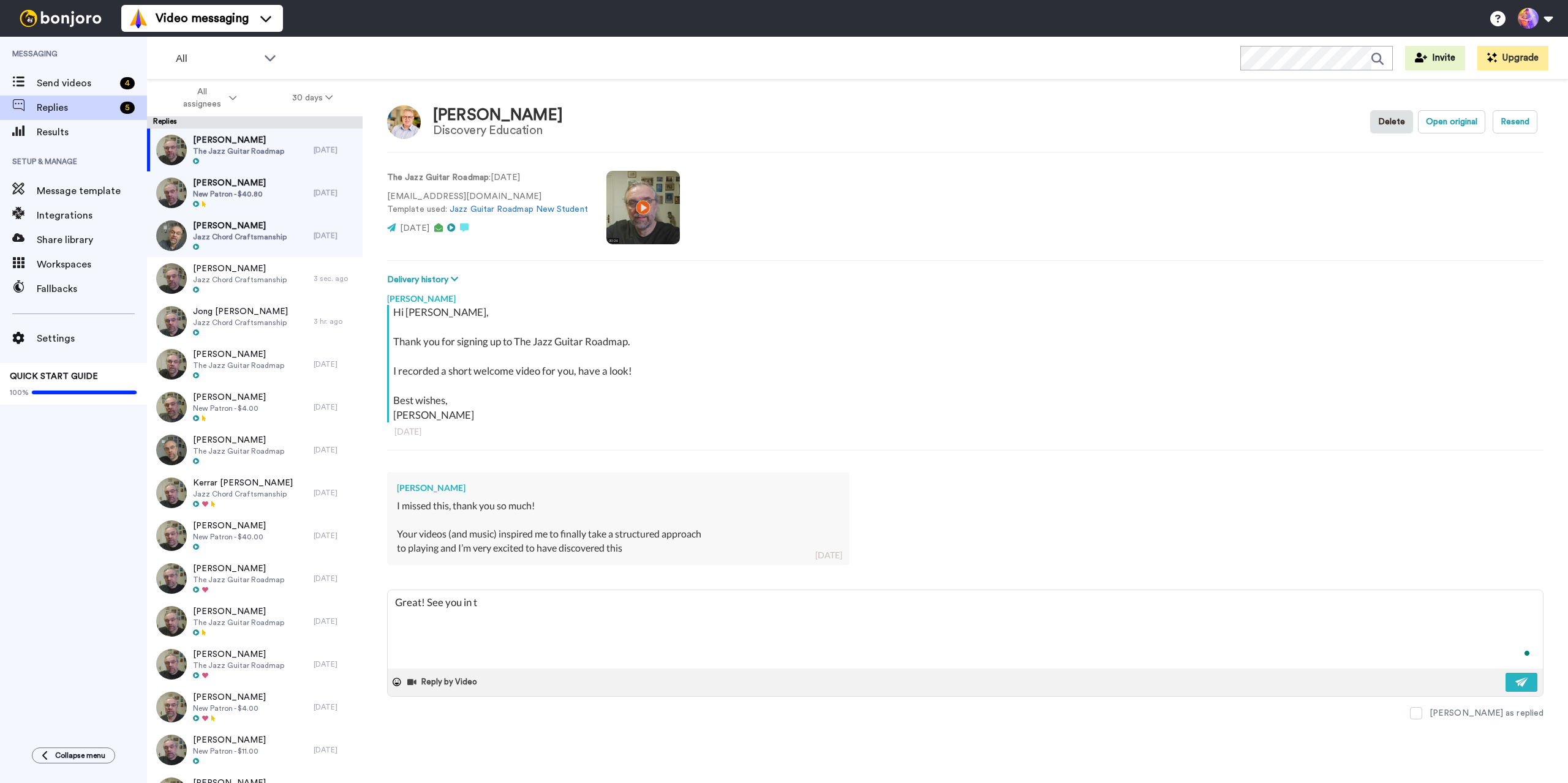
type textarea "Great! See you in th"
type textarea "x"
type textarea "Great! See you in the"
type textarea "x"
type textarea "Great! See you in ther"
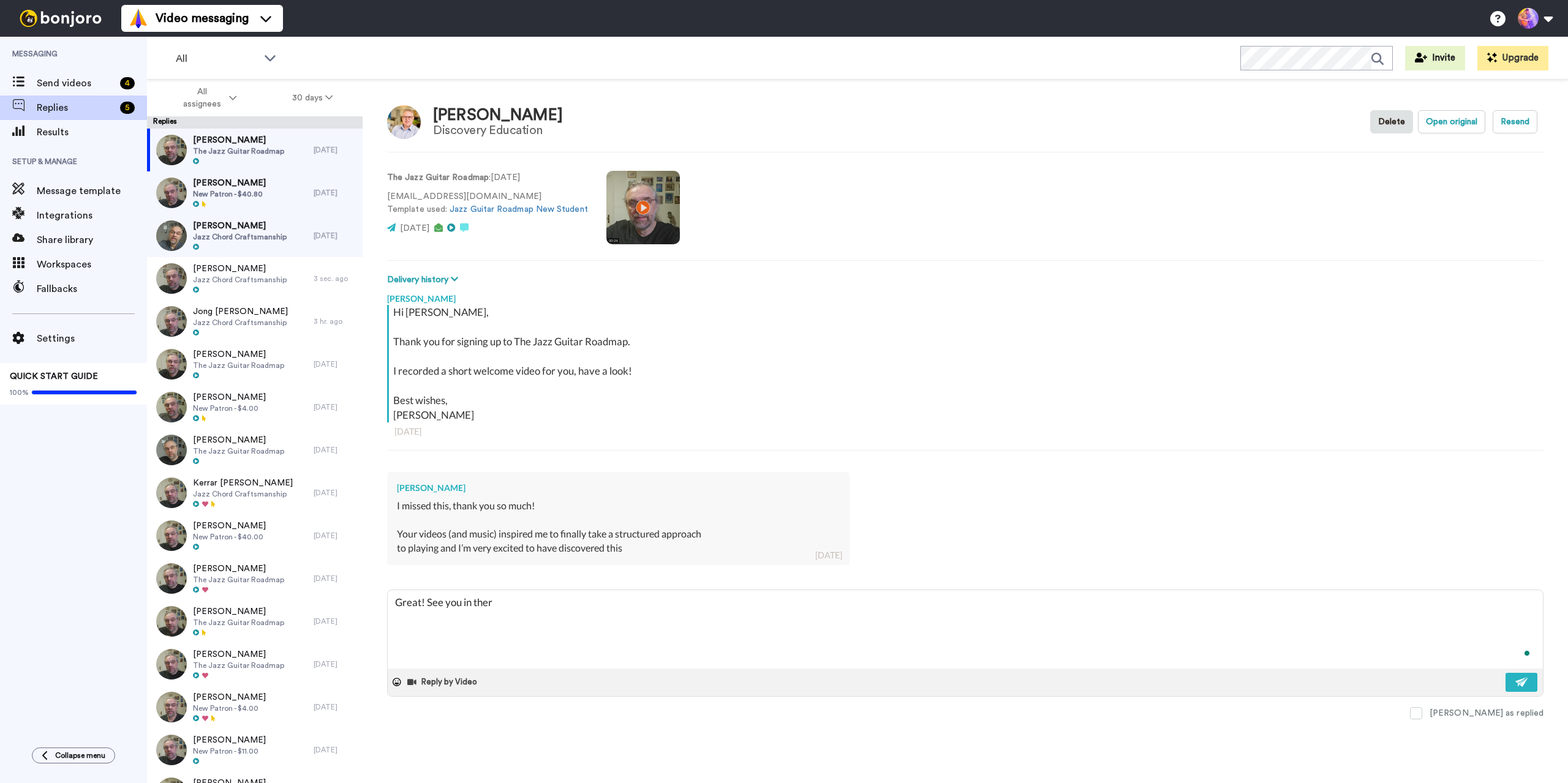
type textarea "x"
type textarea "Great! See you in there"
type textarea "x"
type textarea "Great! See you in there"
type textarea "x"
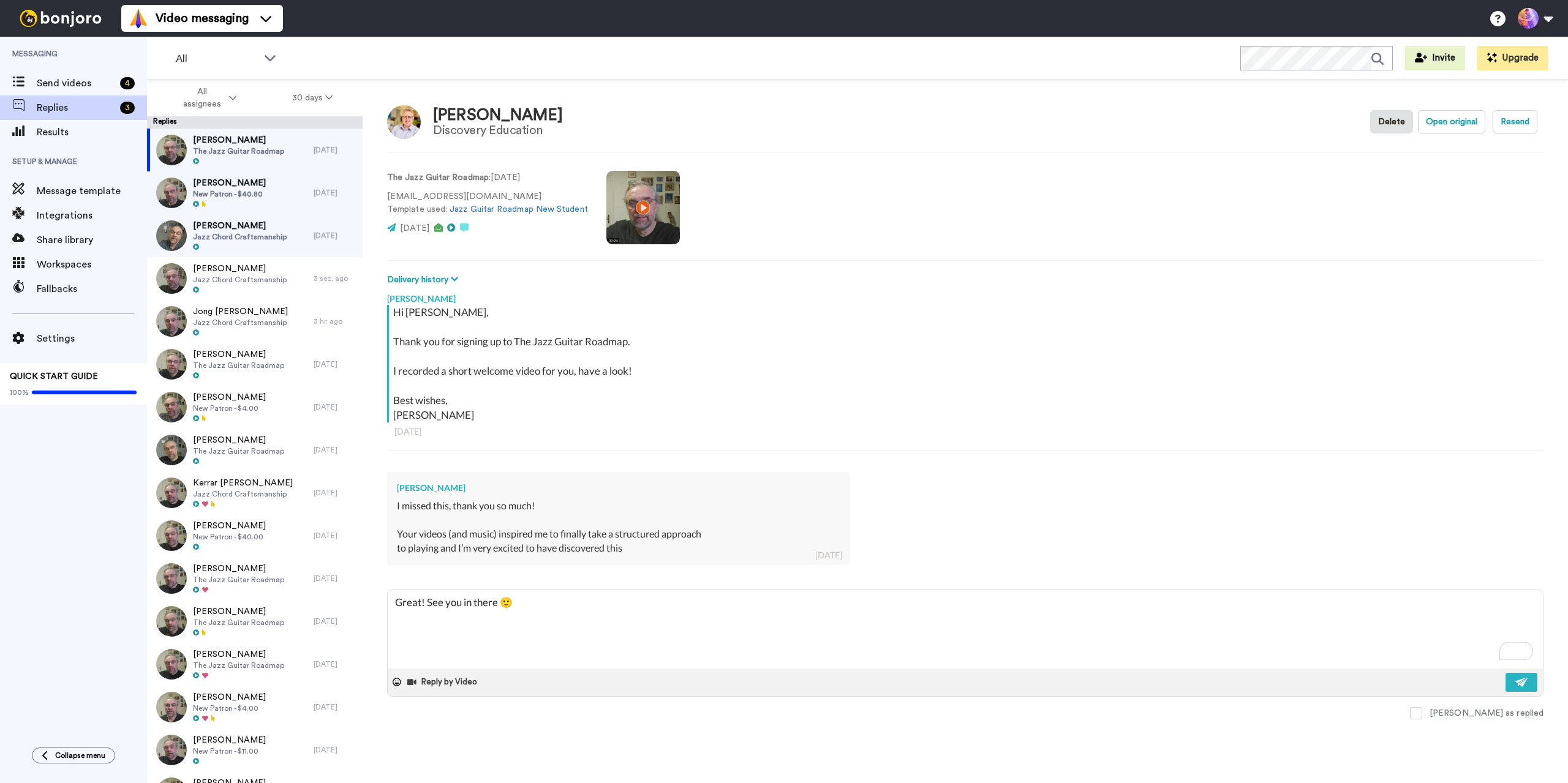
type textarea "Great! See you in there 🙂"
type textarea "x"
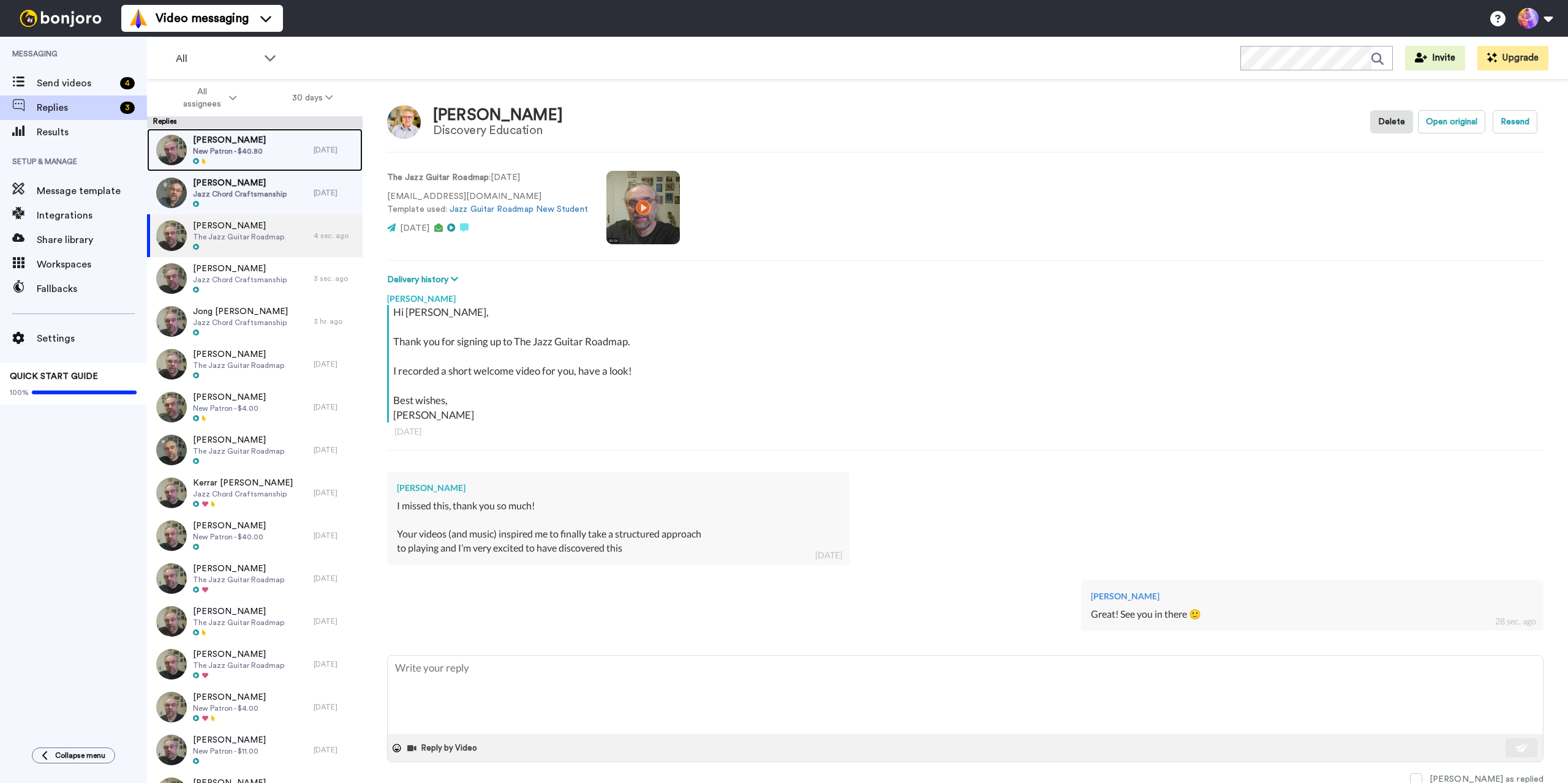
click at [237, 152] on span "New Patron - $40.80" at bounding box center [229, 151] width 73 height 10
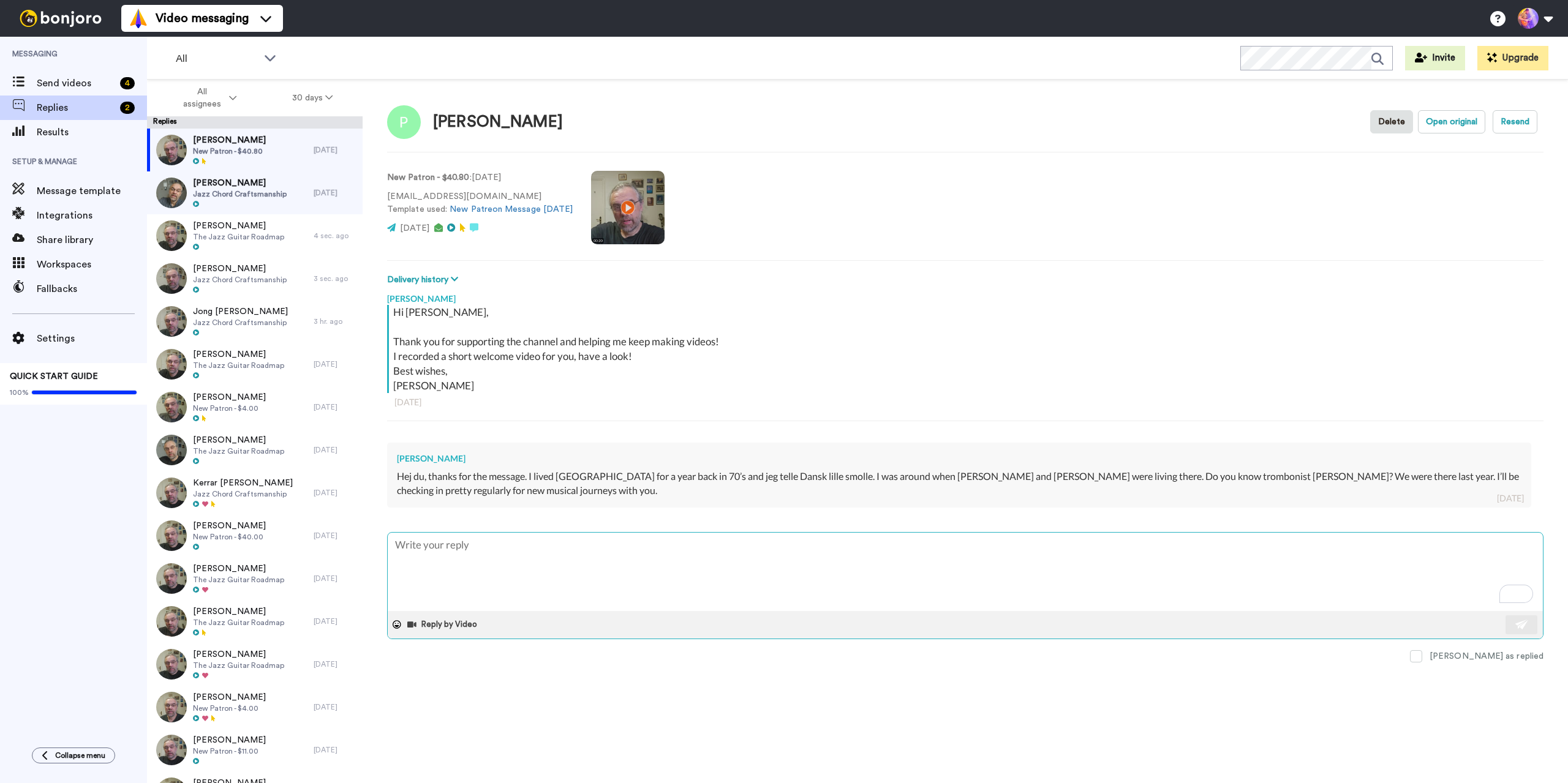
click at [642, 569] on textarea "To enrich screen reader interactions, please activate Accessibility in Grammarl…" at bounding box center [965, 572] width 1155 height 79
click at [638, 571] on textarea "To enrich screen reader interactions, please activate Accessibility in Grammarl…" at bounding box center [965, 572] width 1155 height 79
type textarea "x"
type textarea "G"
type textarea "x"
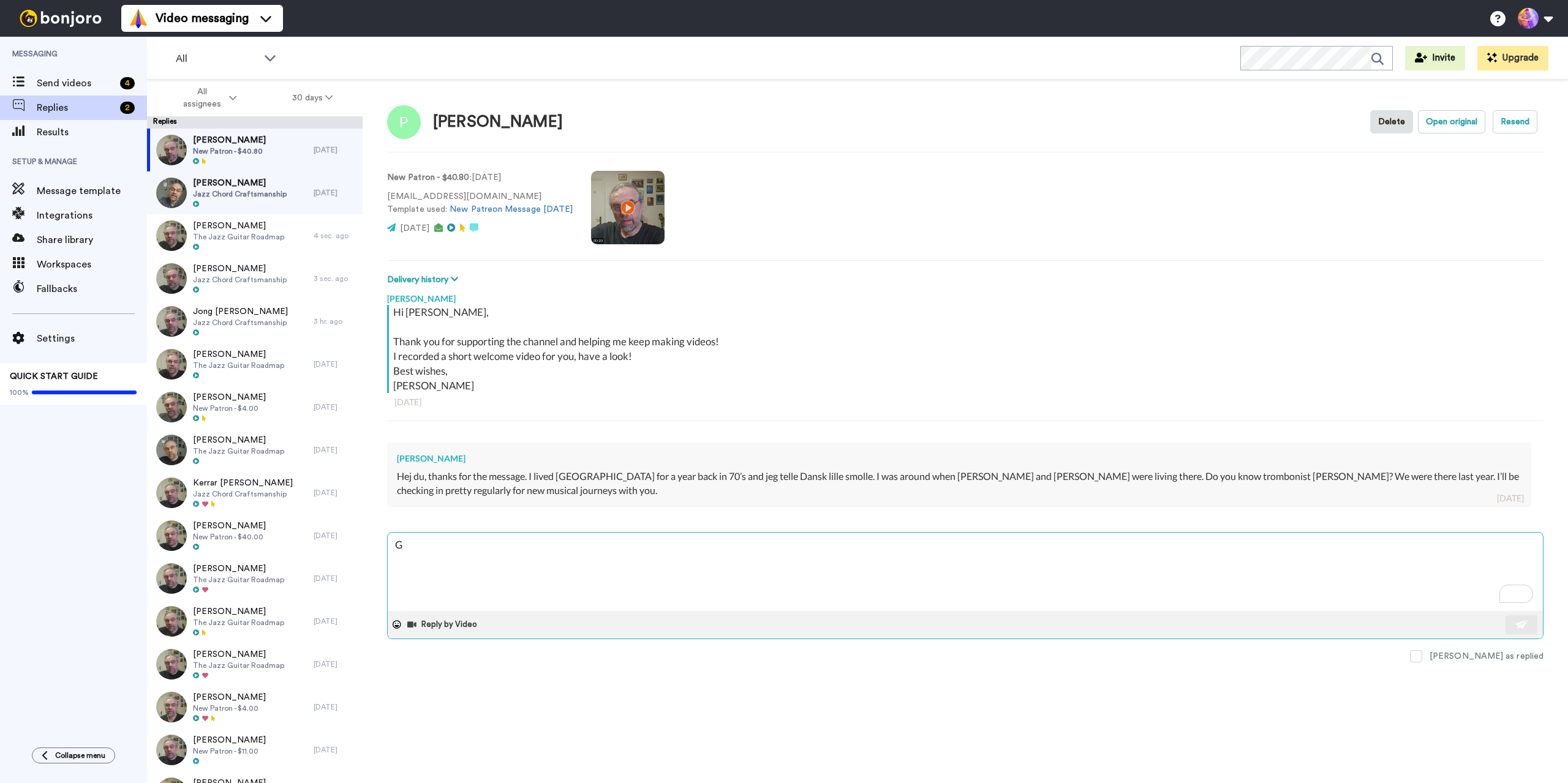
type textarea "Gr"
type textarea "x"
type textarea "Grr"
type textarea "x"
type textarea "Gr"
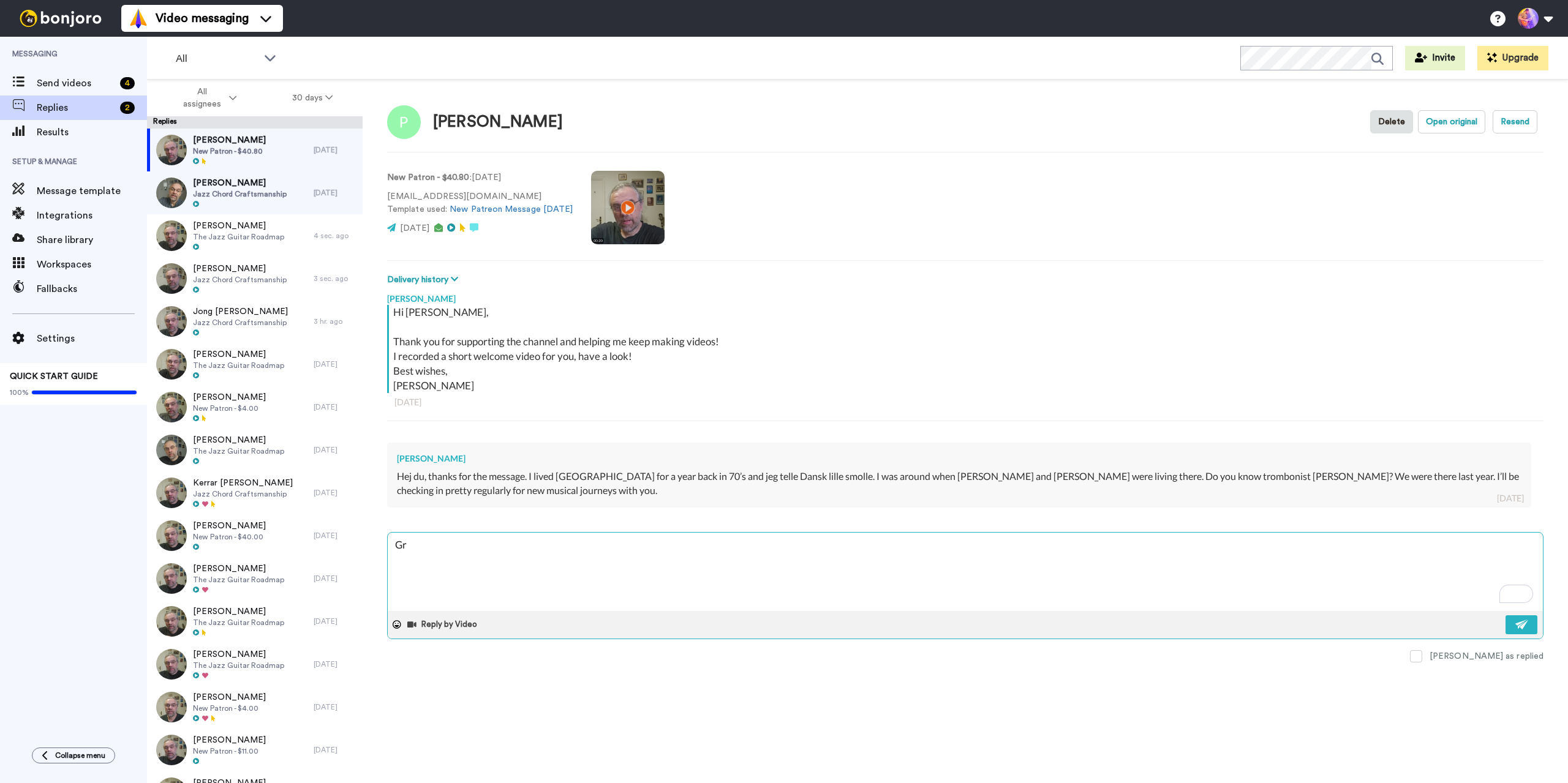
type textarea "x"
type textarea "Gre"
type textarea "x"
type textarea "Grea"
type textarea "x"
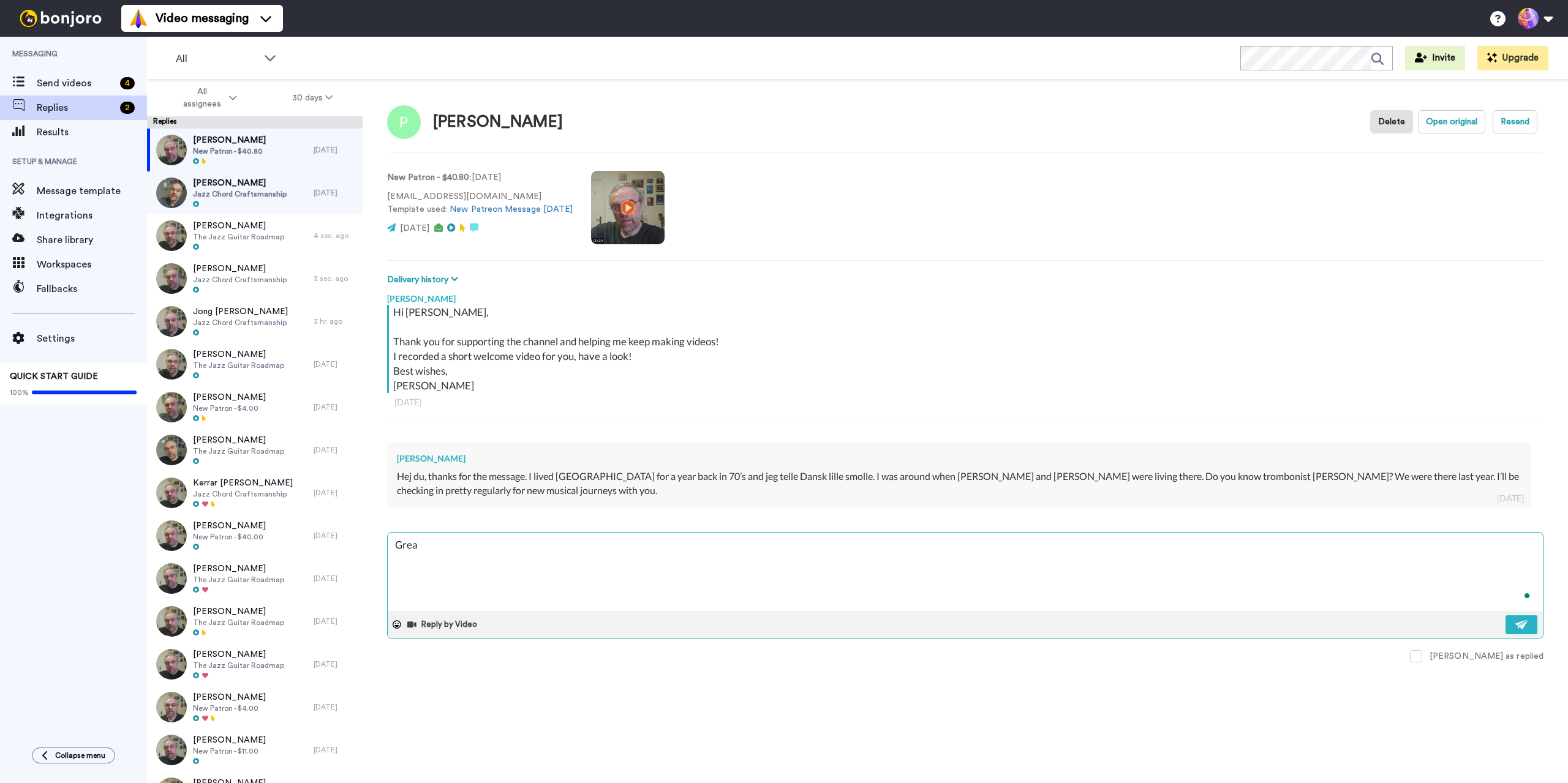
type textarea "Great"
type textarea "x"
type textarea "Great!"
type textarea "x"
type textarea "Great!"
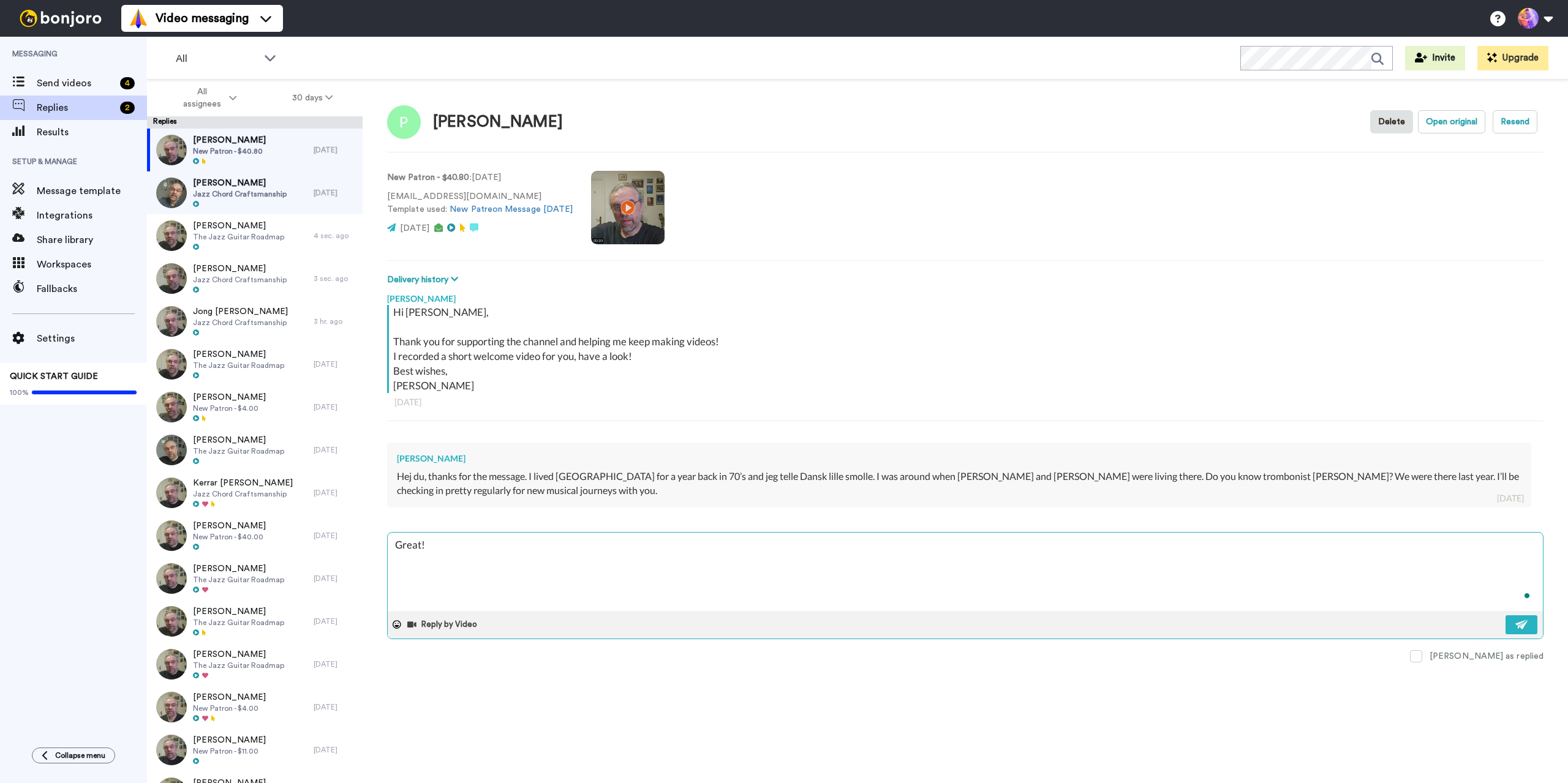
type textarea "x"
type textarea "Great! T"
type textarea "x"
type textarea "Great! Th"
type textarea "x"
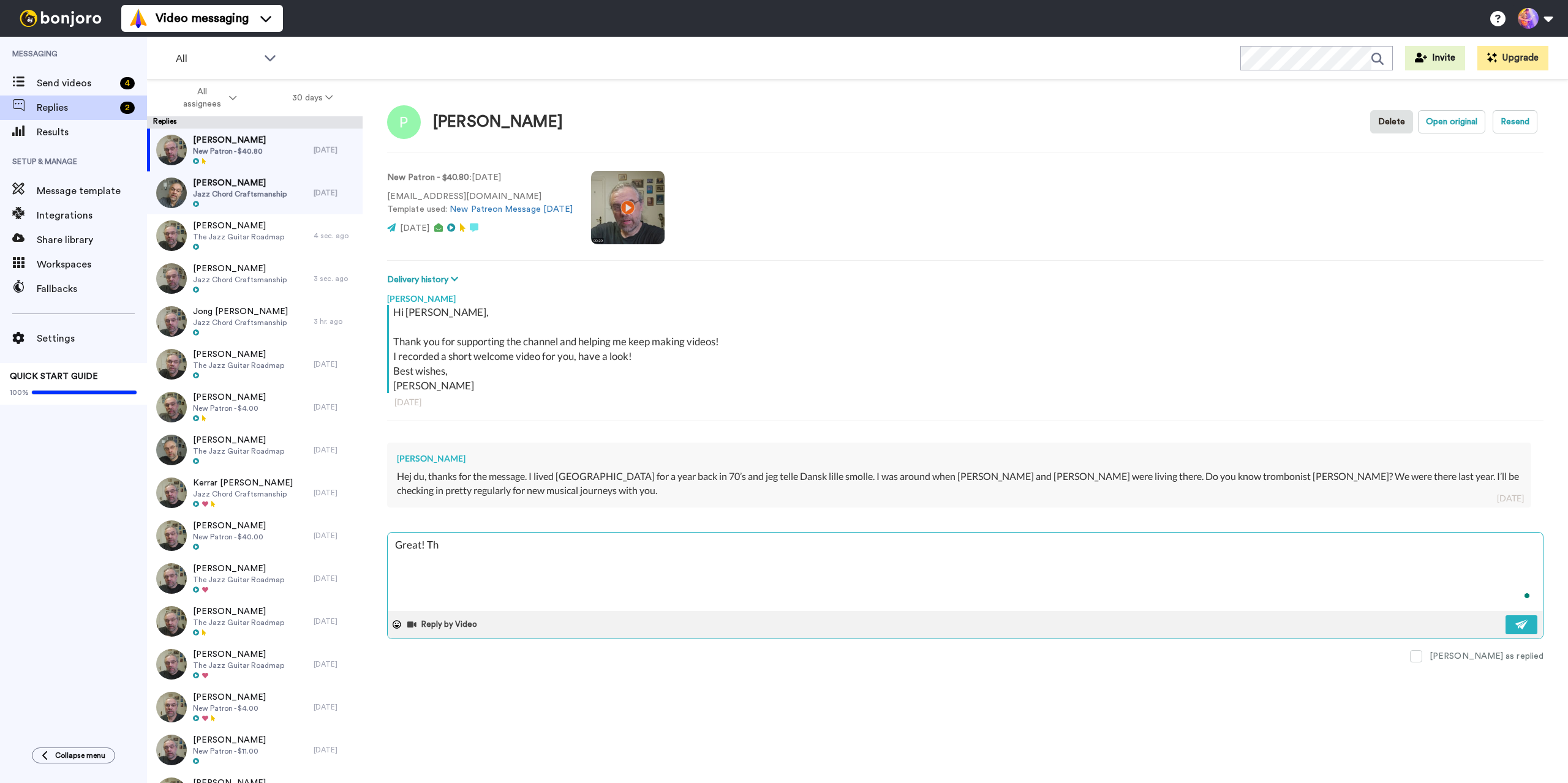
type textarea "Great! Tha"
type textarea "x"
type textarea "Great! That"
type textarea "x"
type textarea "Great! That"
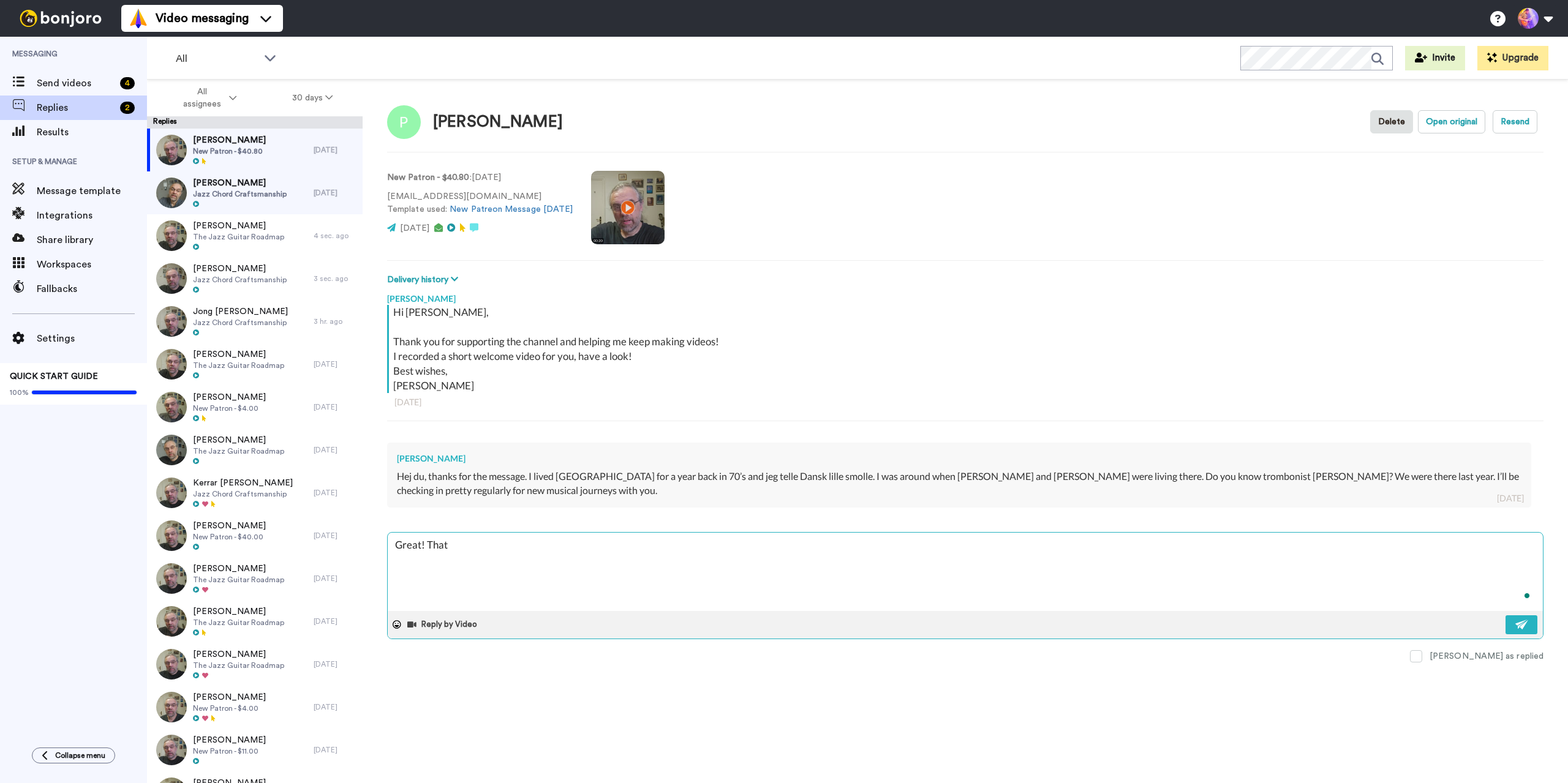
type textarea "x"
type textarea "Great! That m"
type textarea "x"
type textarea "Great! That mu"
type textarea "x"
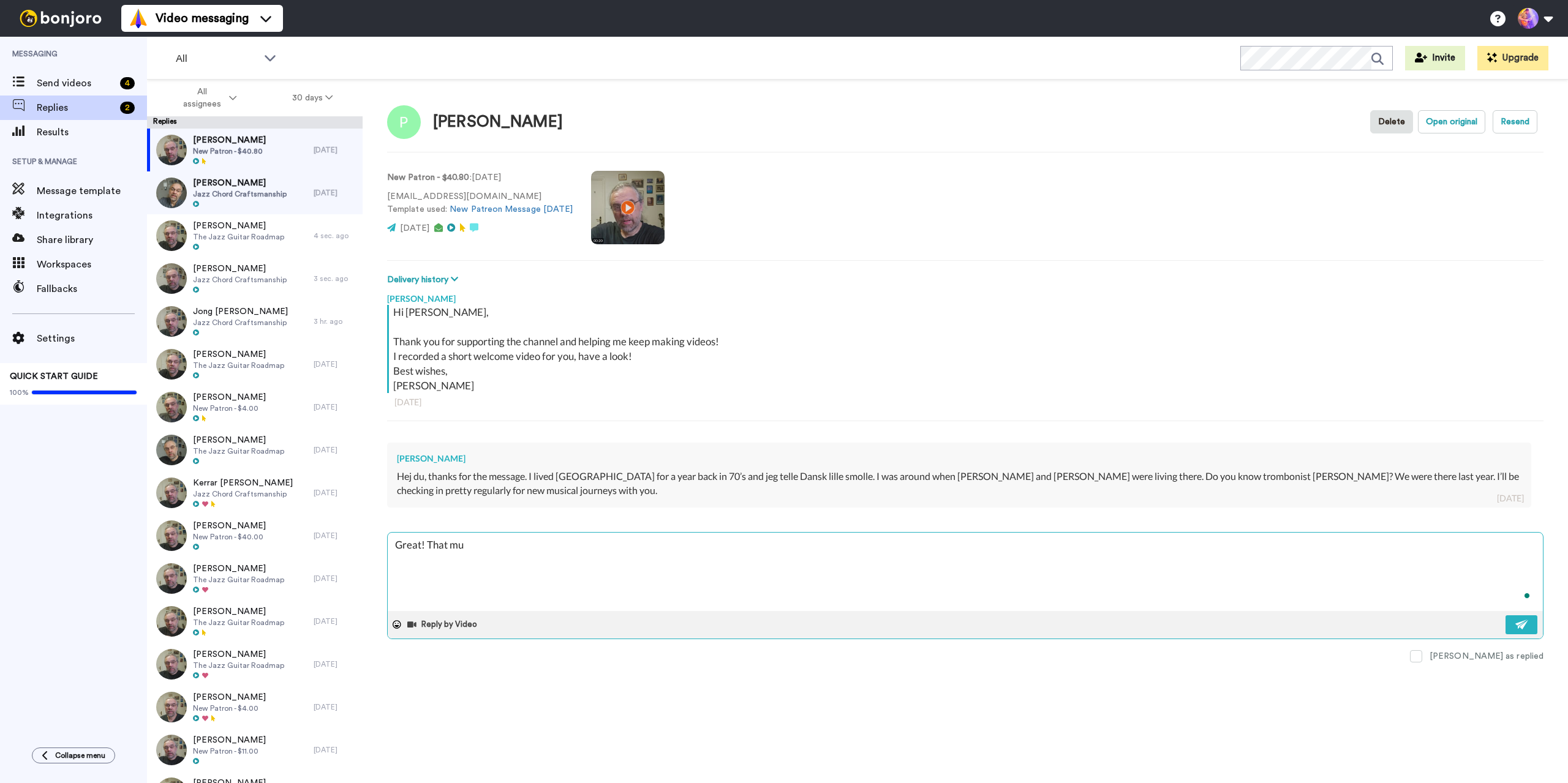
type textarea "Great! That mus"
type textarea "x"
type textarea "Great! That musi"
type textarea "x"
type textarea "Great! That mus"
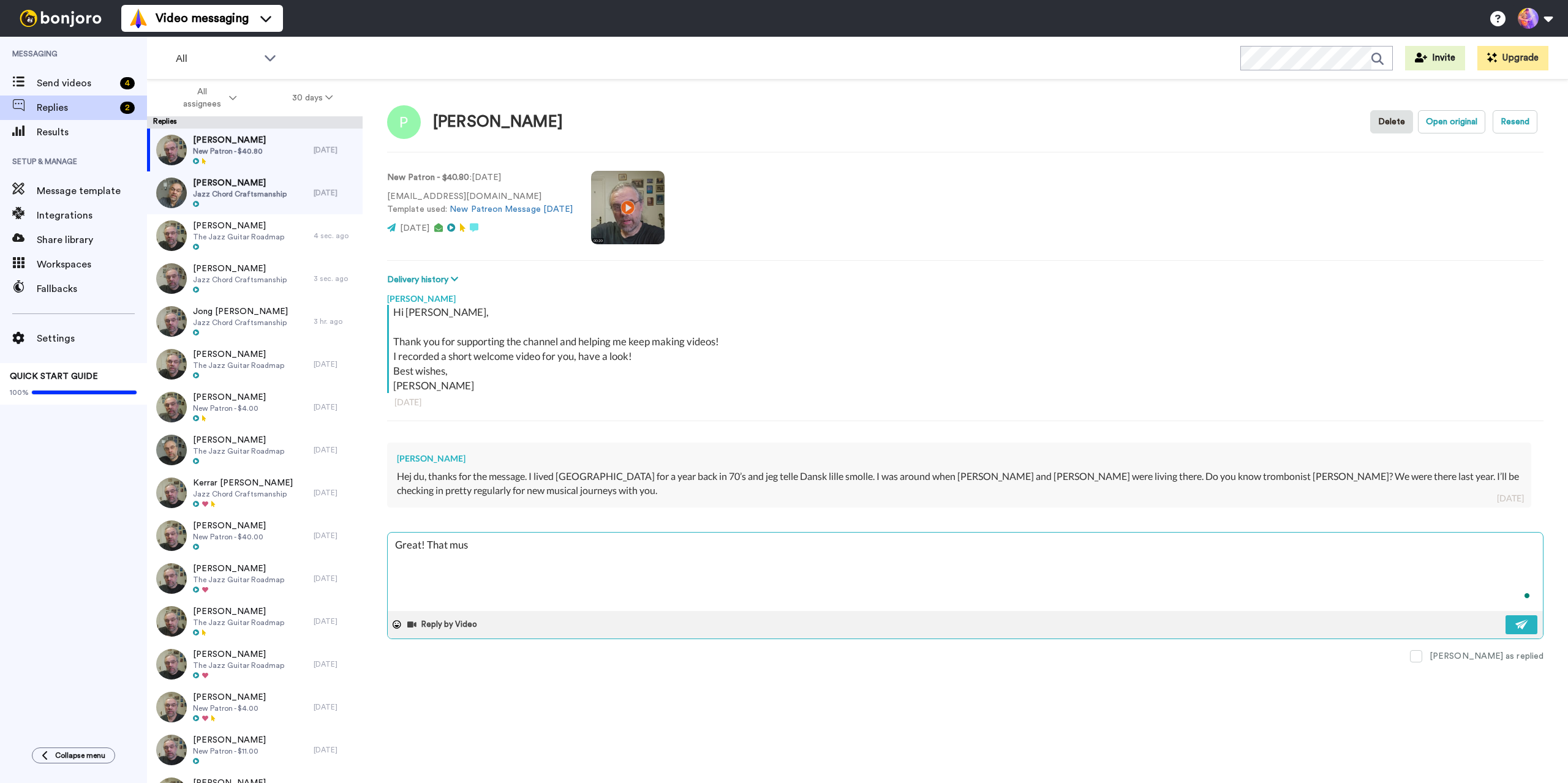
type textarea "x"
type textarea "Great! That must"
type textarea "x"
type textarea "Great! That must"
type textarea "x"
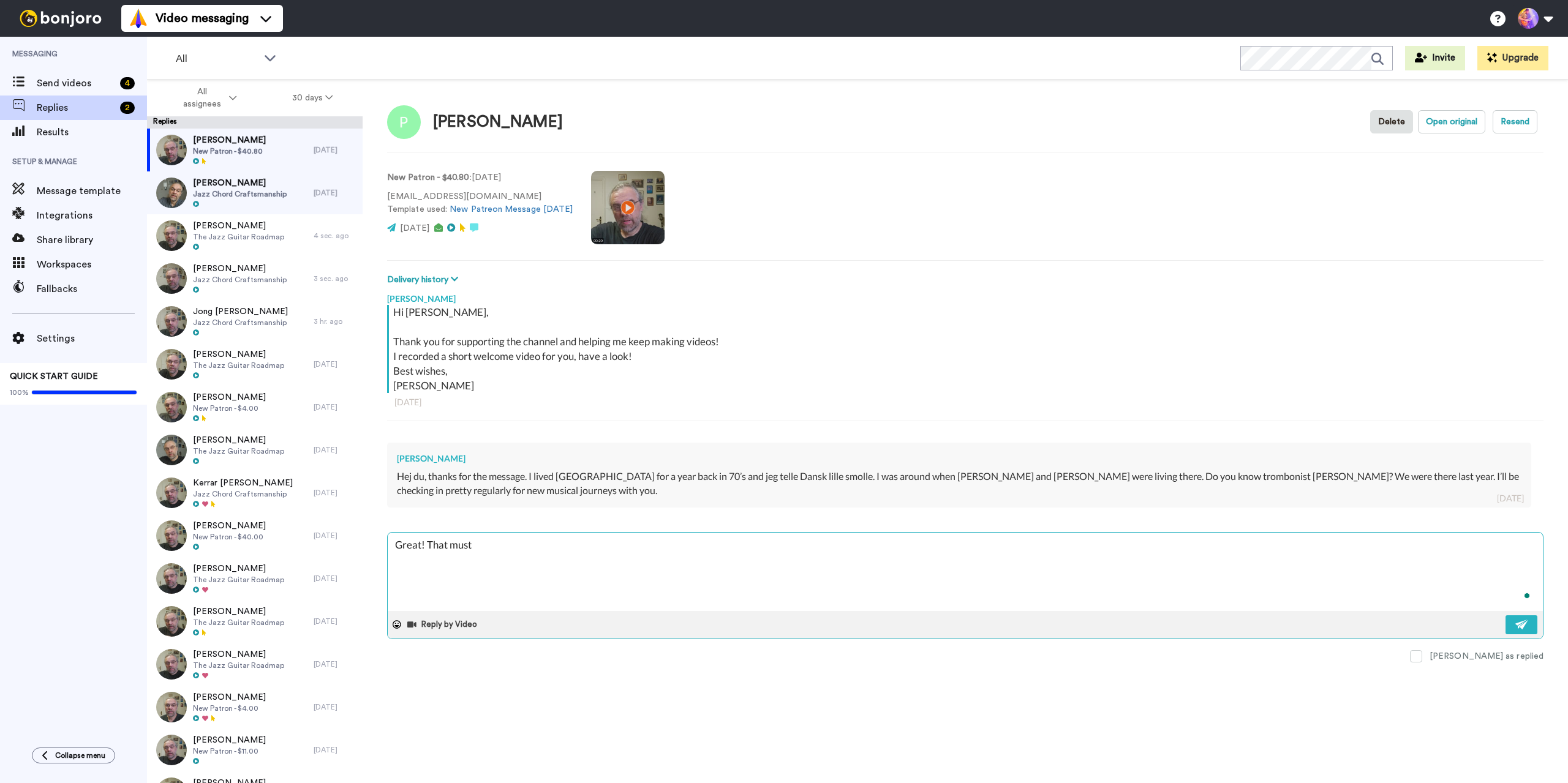
type textarea "Great! That must h"
type textarea "x"
type textarea "Great! That must ha"
type textarea "x"
type textarea "Great! That must hav"
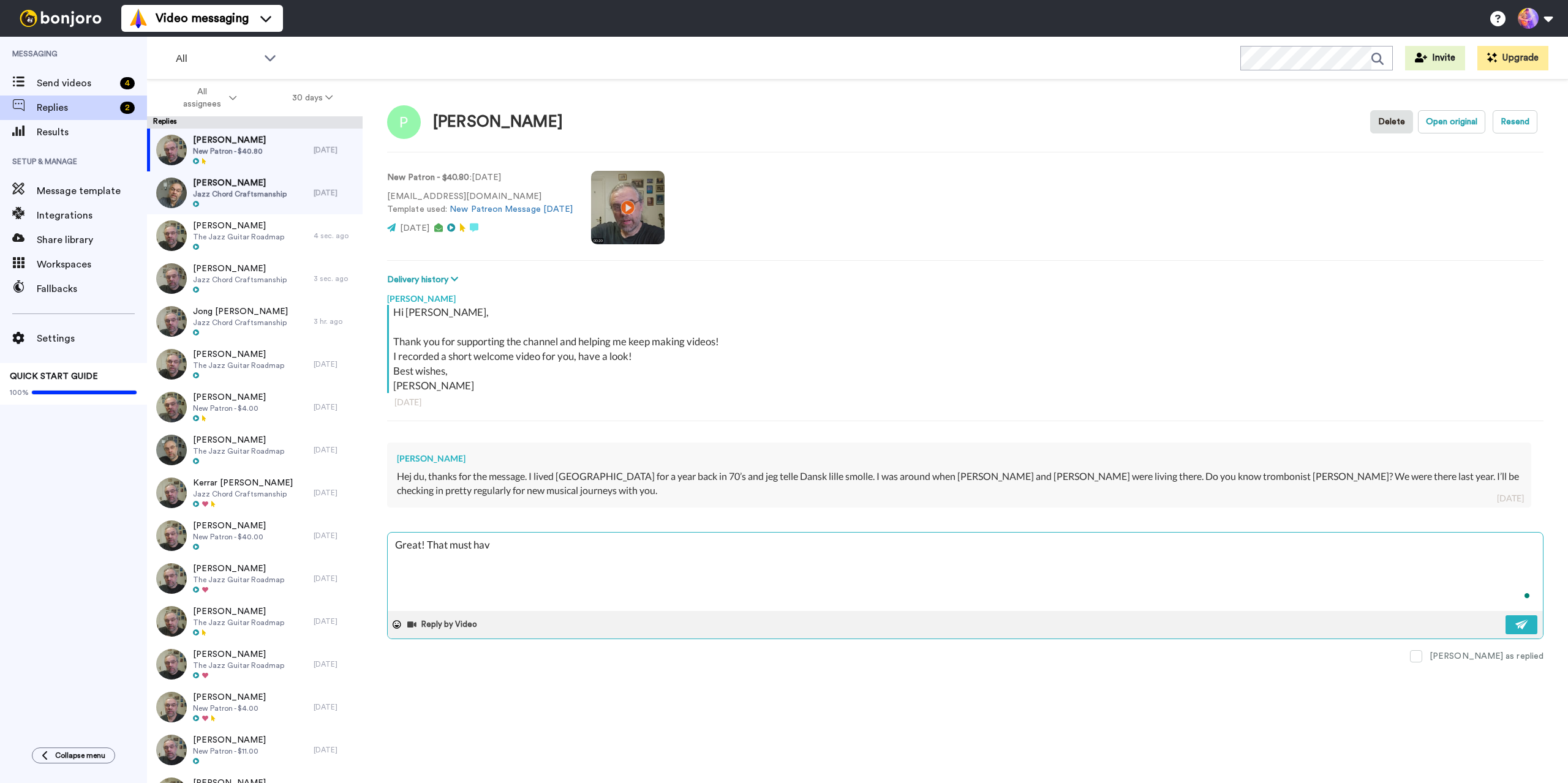
type textarea "x"
type textarea "Great! That must have"
type textarea "x"
type textarea "Great! That must have"
type textarea "x"
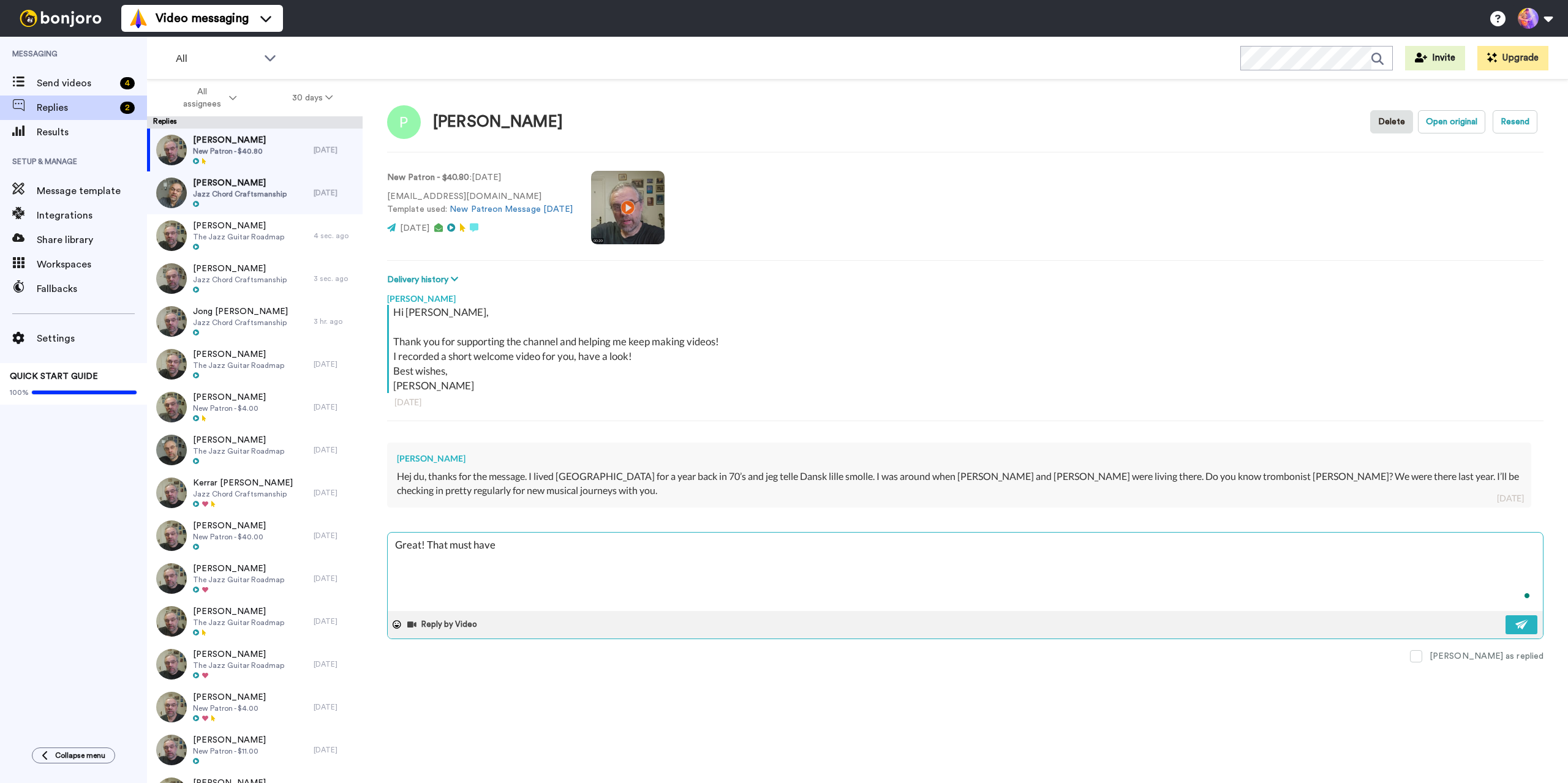
type textarea "Great! That must have b"
type textarea "x"
type textarea "Great! That must have be"
type textarea "x"
type textarea "Great! That must have bee"
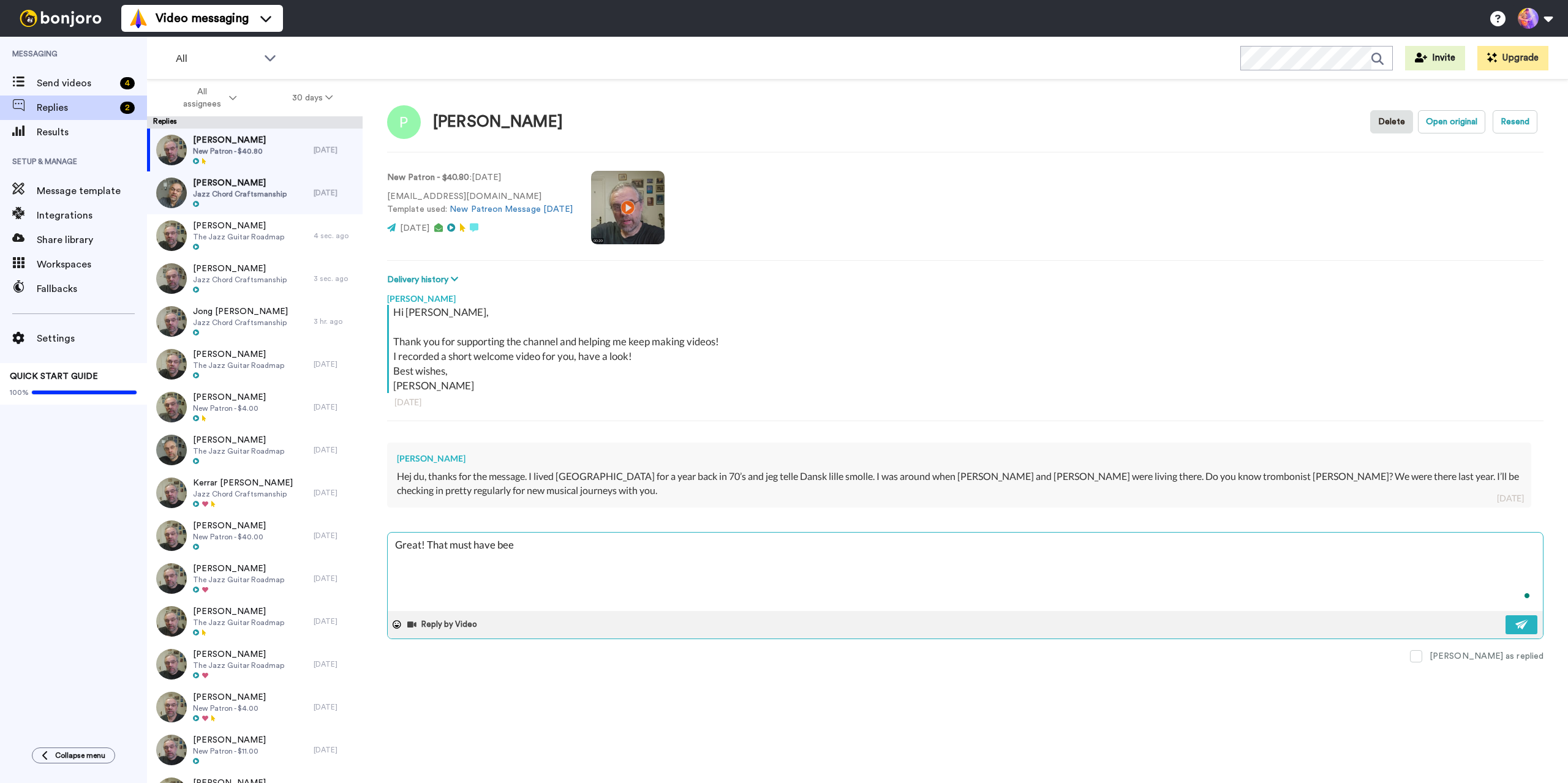
type textarea "x"
type textarea "Great! That must have been"
type textarea "x"
type textarea "Great! That must have been"
type textarea "x"
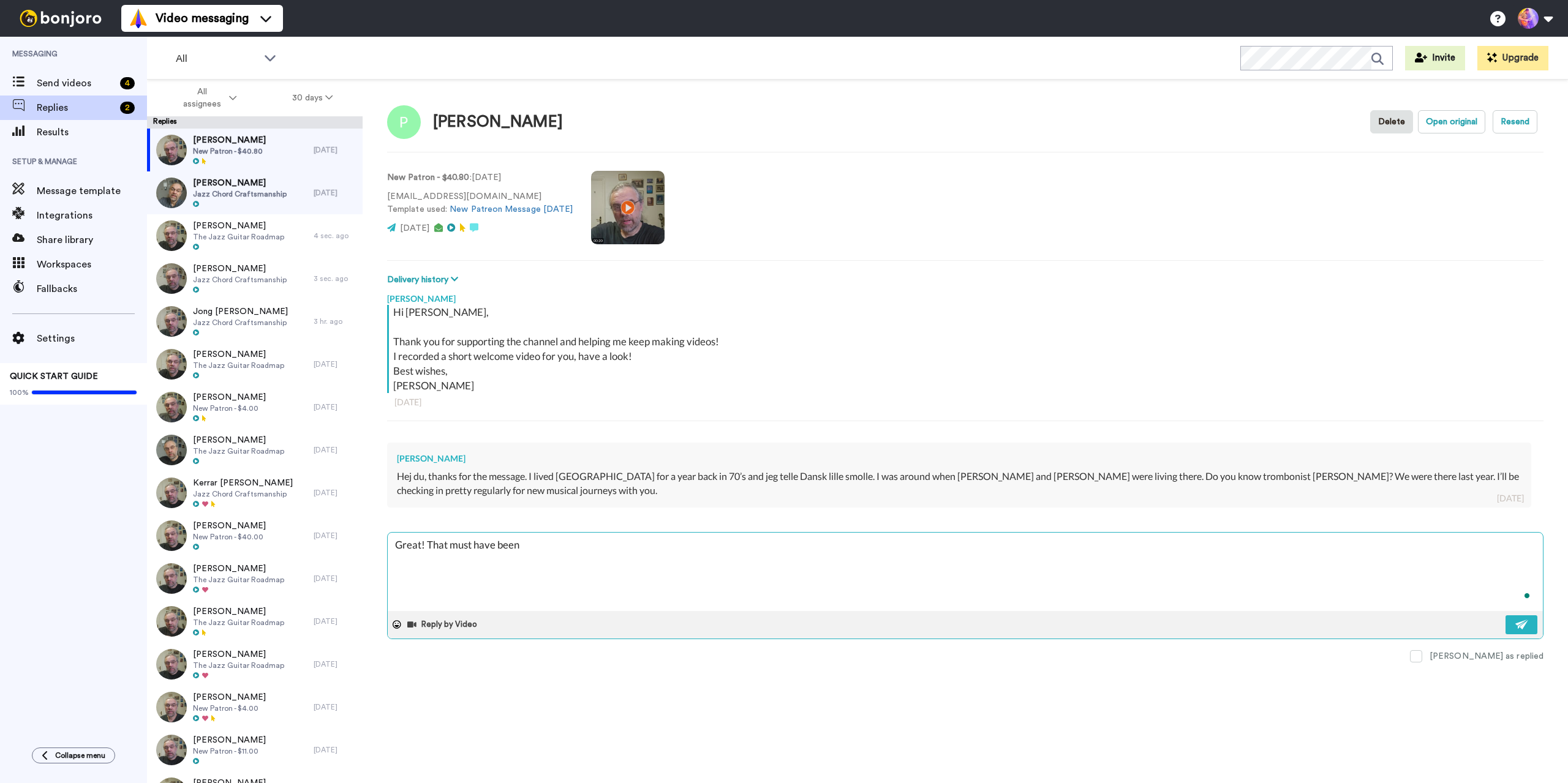
type textarea "Great! That must have been f"
type textarea "x"
type textarea "Great! That must have been fu"
type textarea "x"
type textarea "Great! That must have been fun"
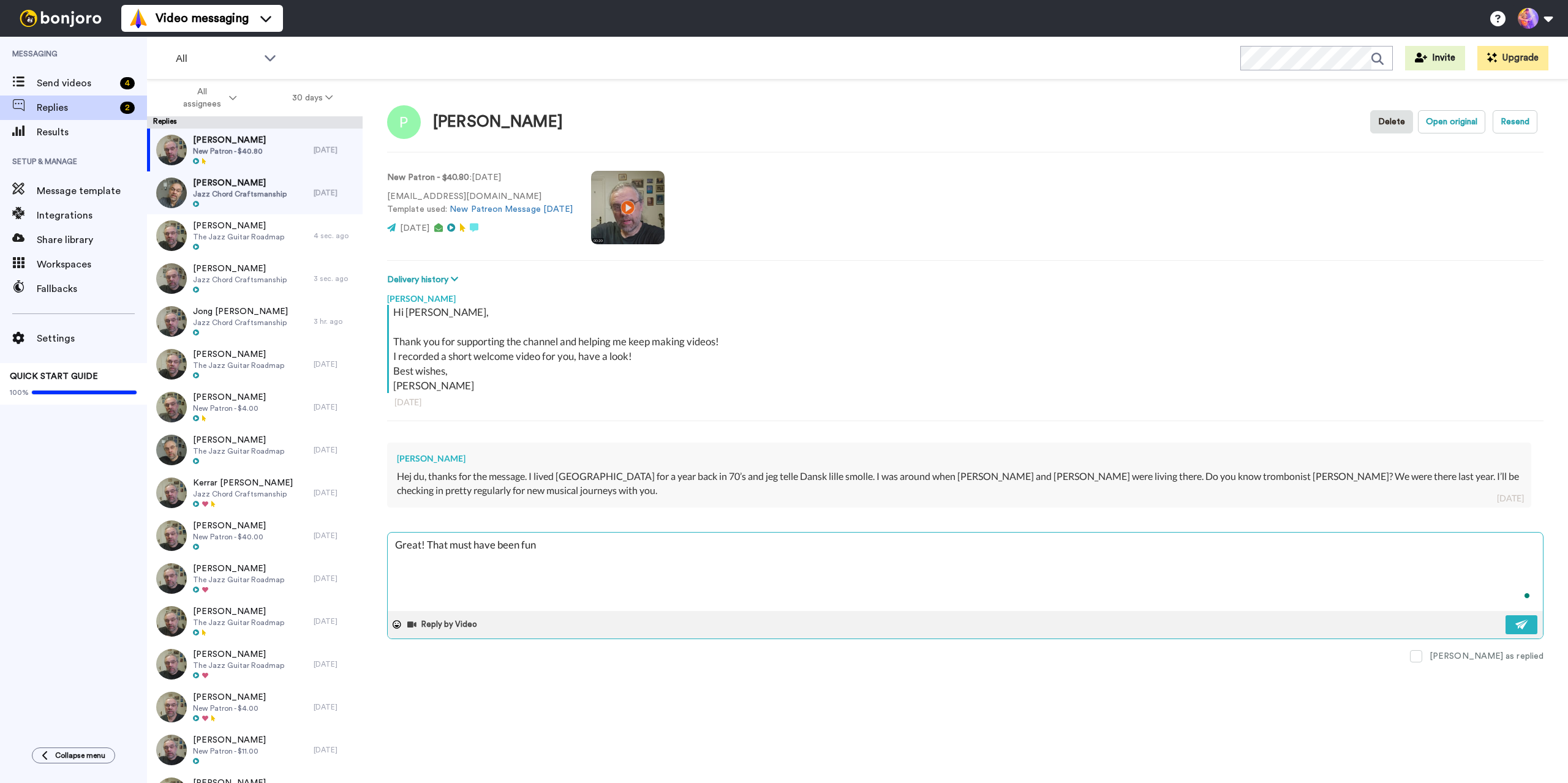
type textarea "x"
type textarea "Great! That must have been fun!"
type textarea "x"
type textarea "Great! That must have been fun!"
type textarea "x"
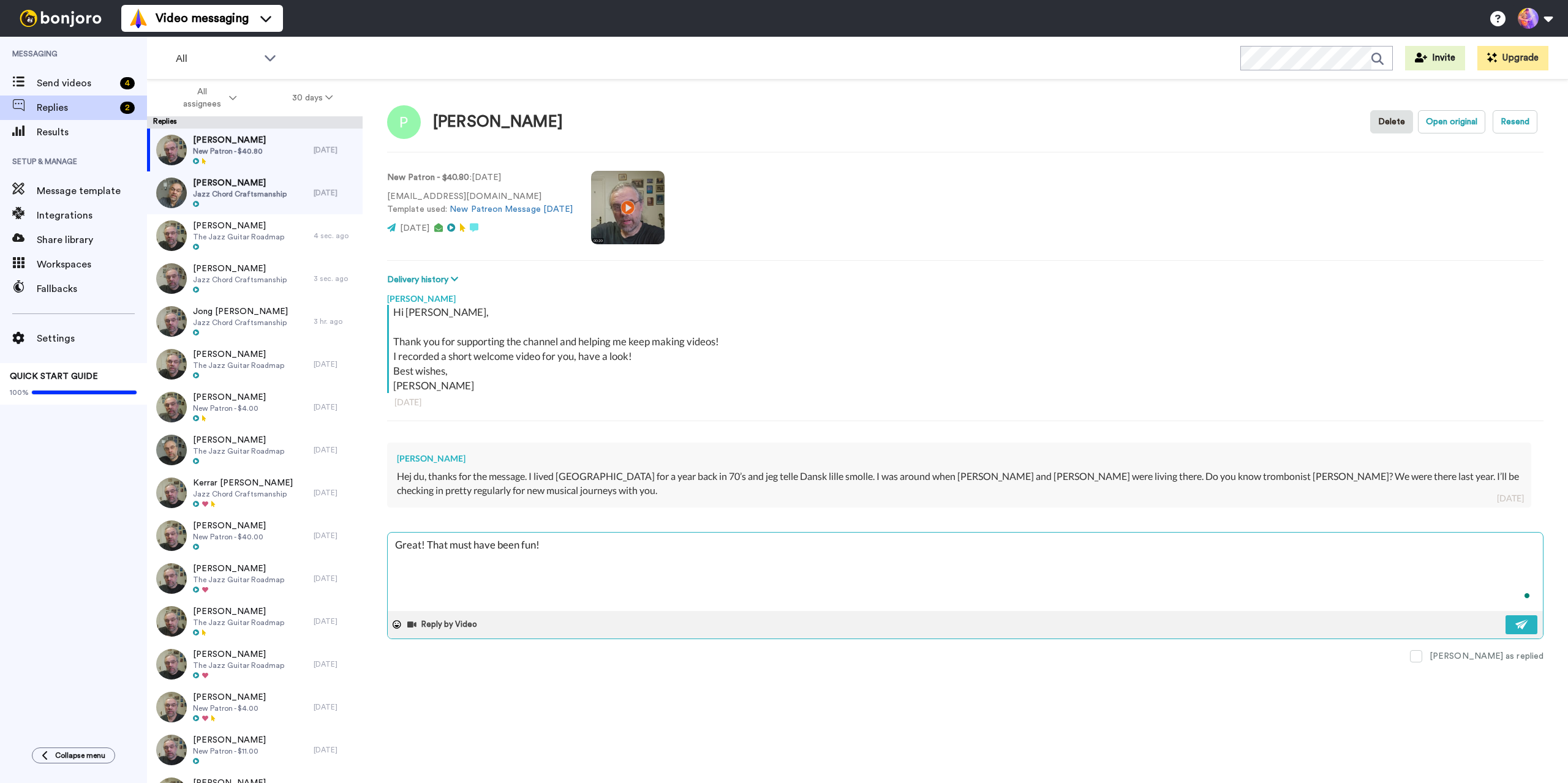
type textarea "Great! That must have been fun! I"
type textarea "x"
type textarea "Great! That must have been fun! I"
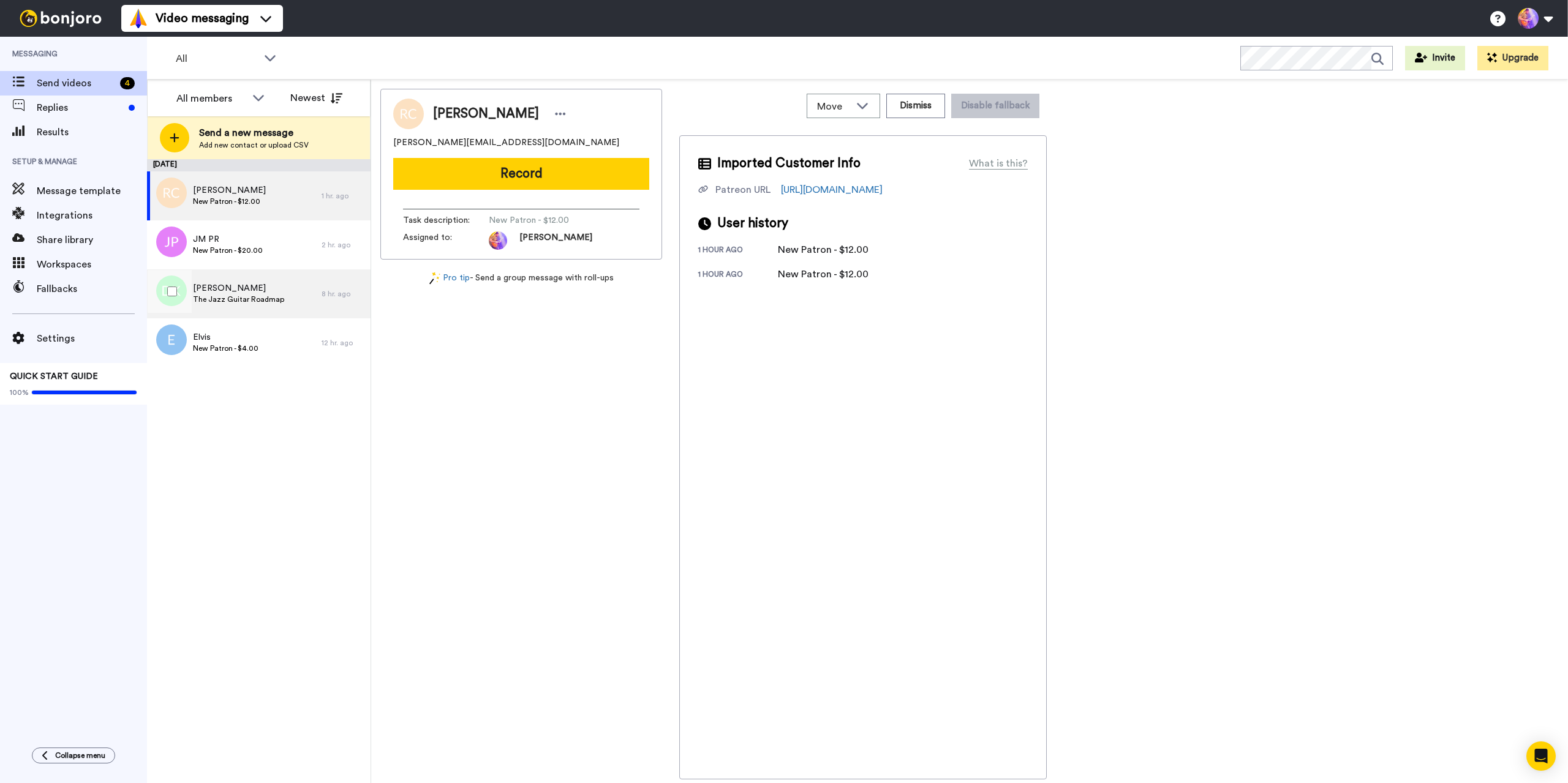
click at [277, 294] on span "Dor Koren" at bounding box center [238, 288] width 91 height 12
